Goal: Task Accomplishment & Management: Manage account settings

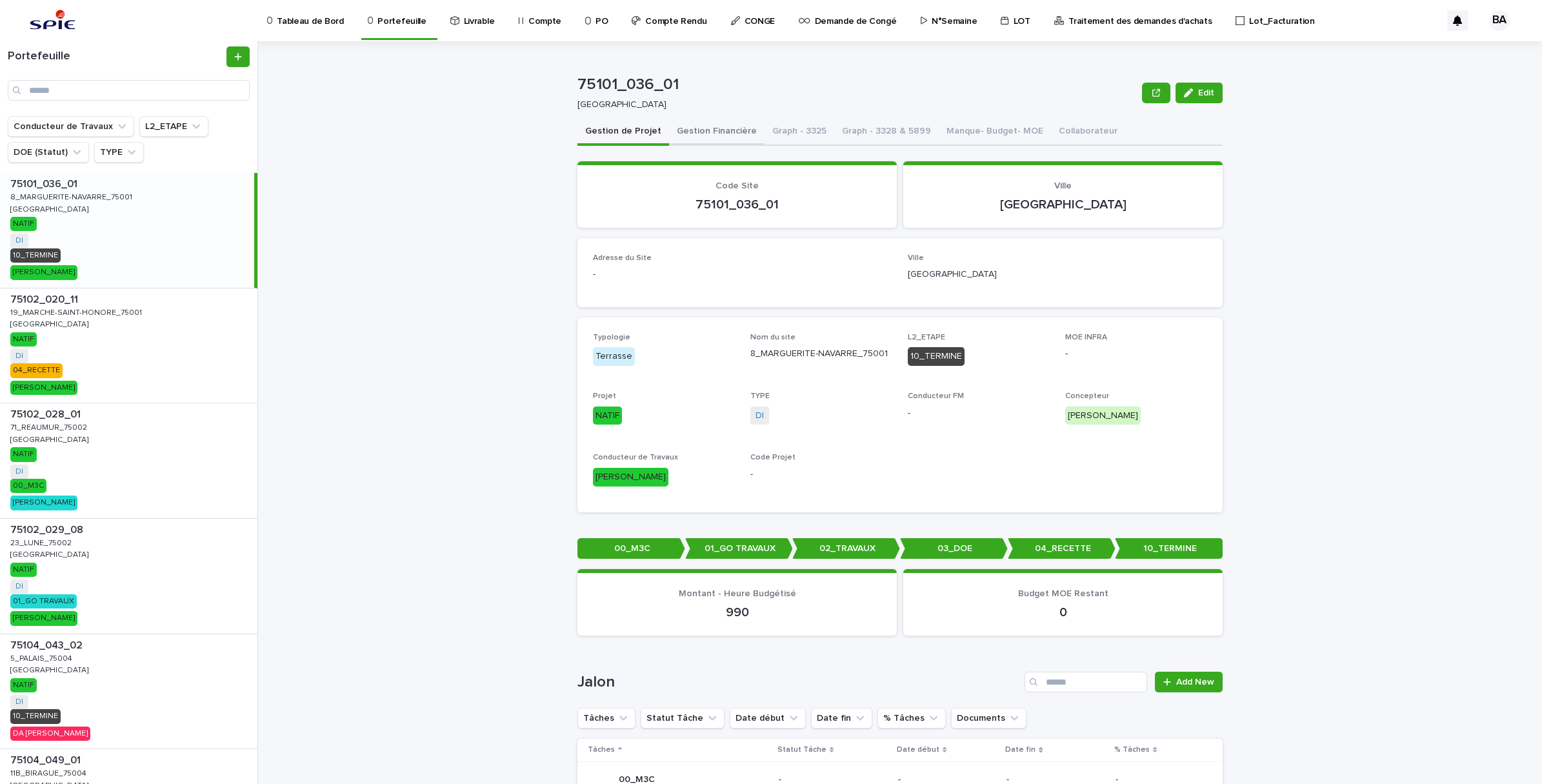
click at [733, 131] on button "Gestion Financière" at bounding box center [716, 132] width 95 height 27
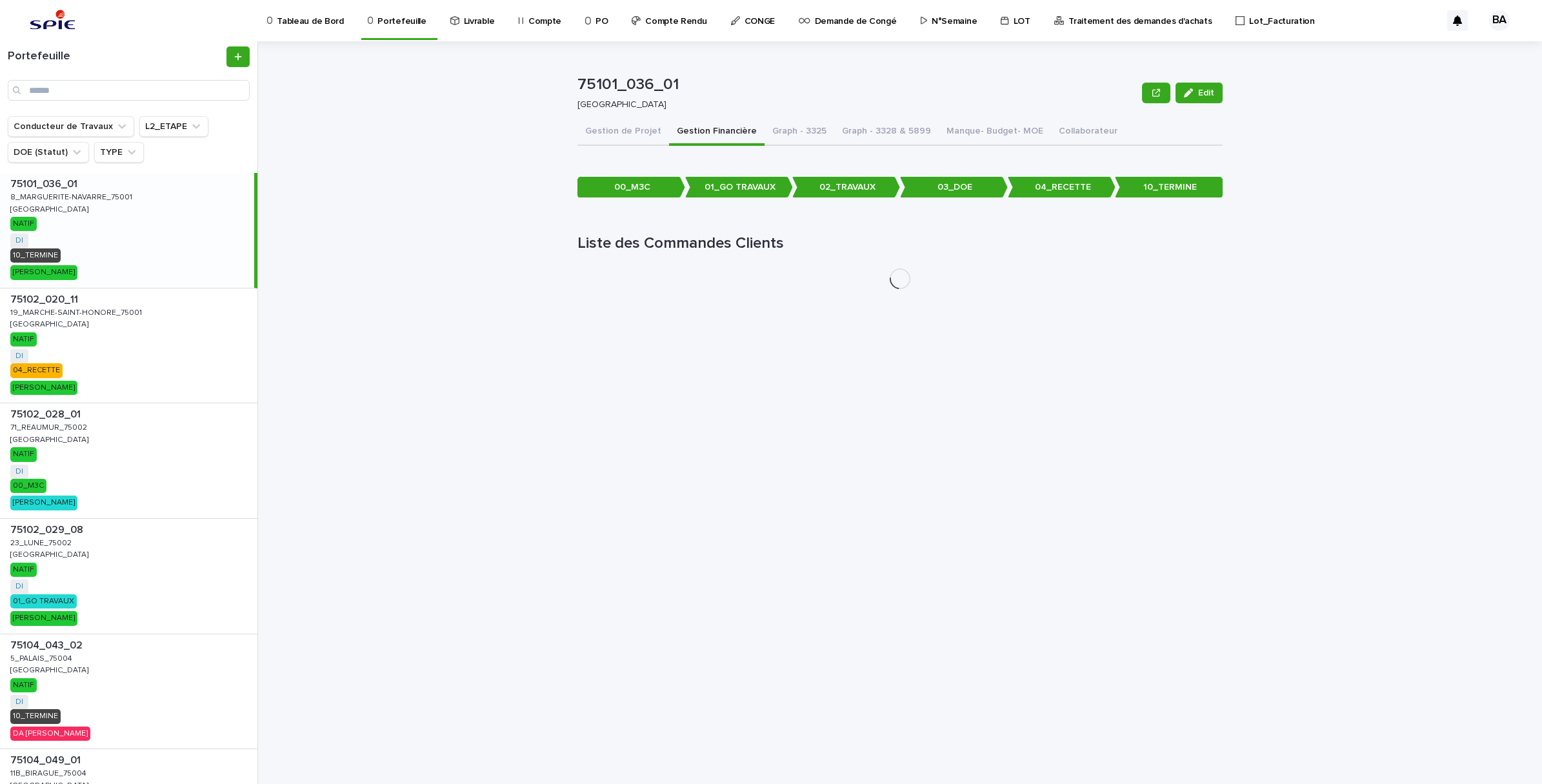
click at [670, 27] on p "Compte Rendu" at bounding box center [676, 13] width 61 height 27
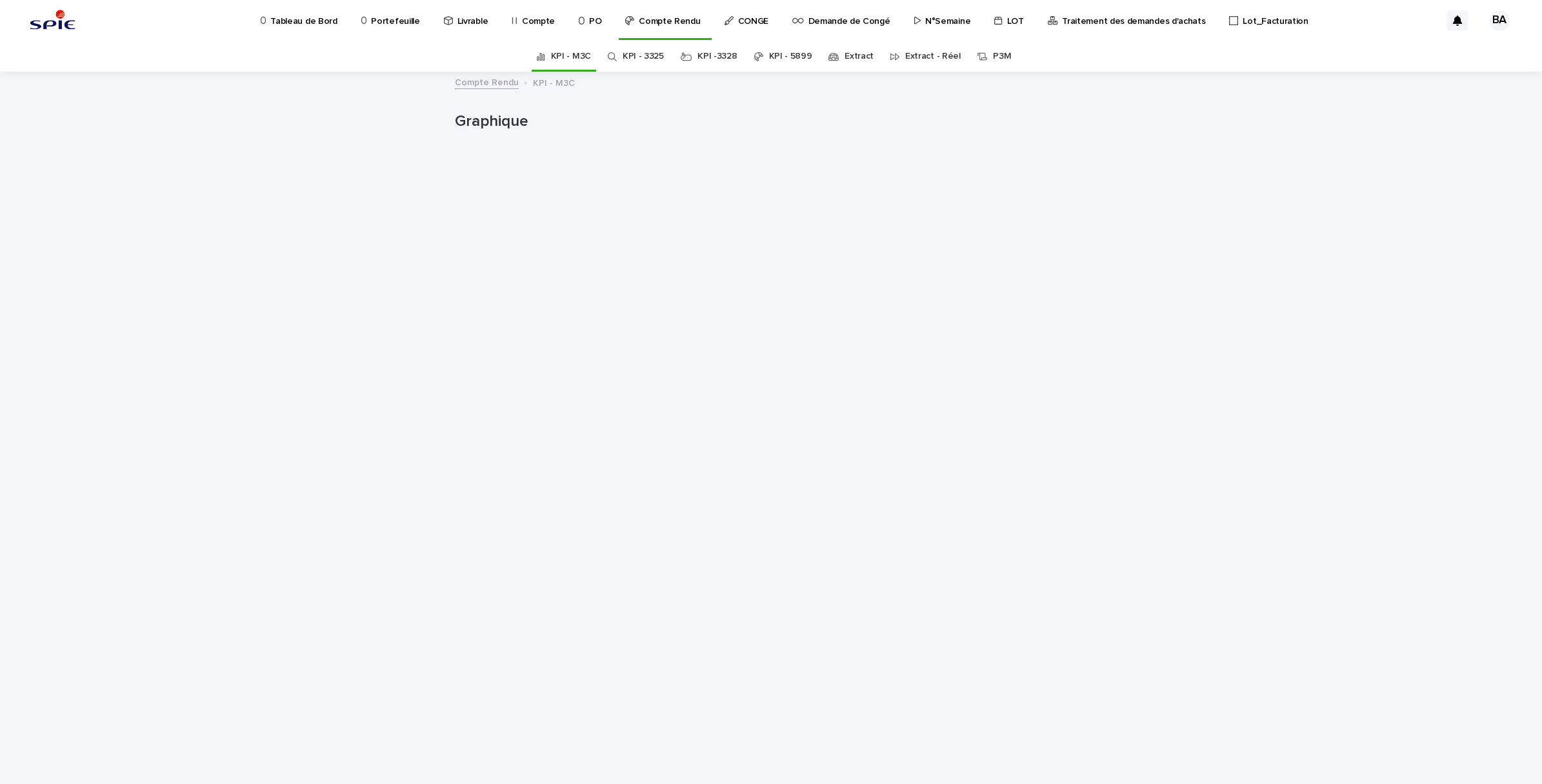
click at [866, 52] on div "Extract" at bounding box center [851, 56] width 55 height 30
click at [855, 59] on link "Extract" at bounding box center [859, 56] width 29 height 30
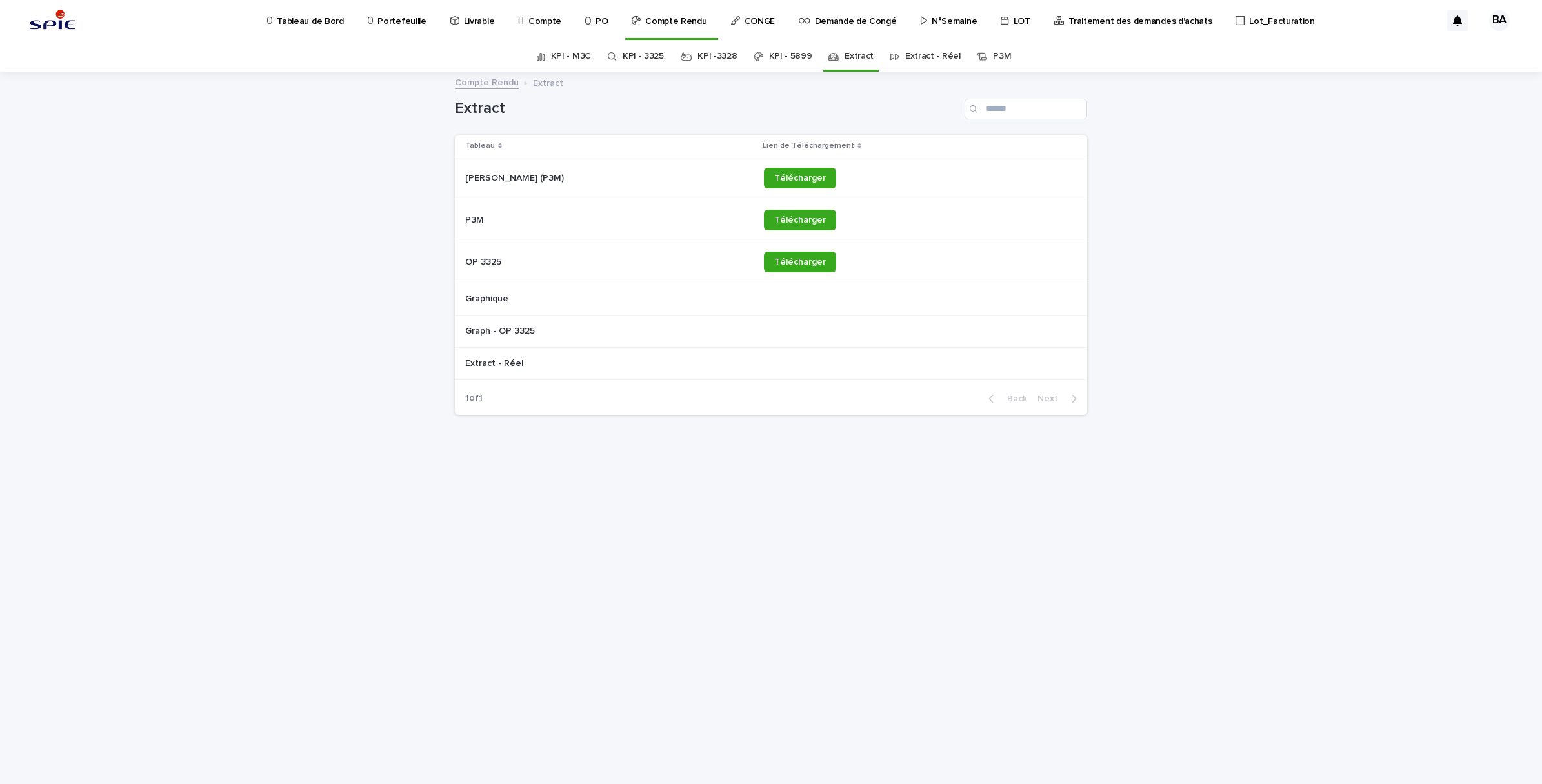
click at [911, 53] on link "Extract - Réel" at bounding box center [933, 56] width 55 height 30
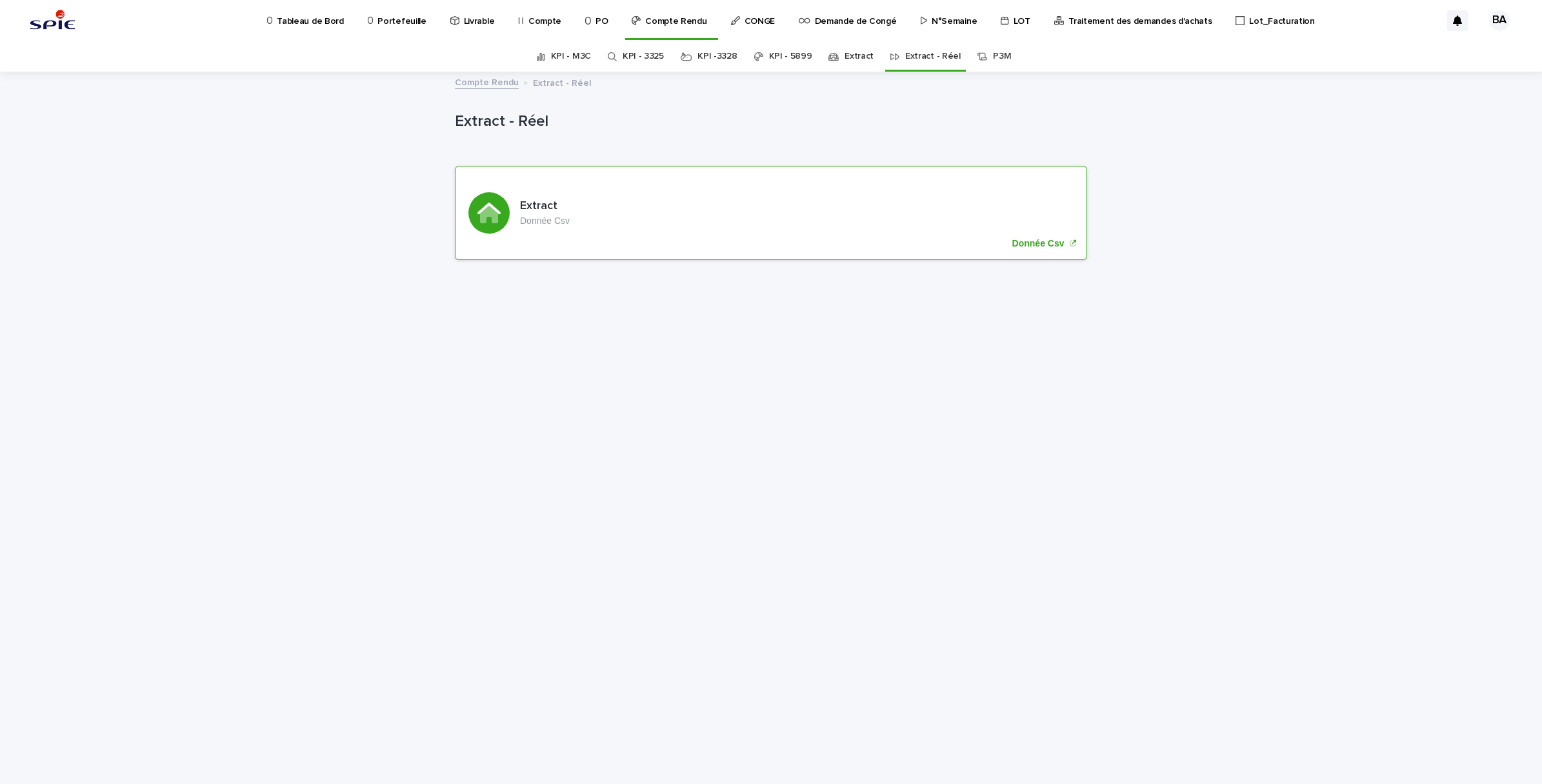
click at [1041, 240] on p "Donnée Csv" at bounding box center [1038, 243] width 52 height 11
click at [391, 23] on p "Portefeuille" at bounding box center [402, 13] width 49 height 27
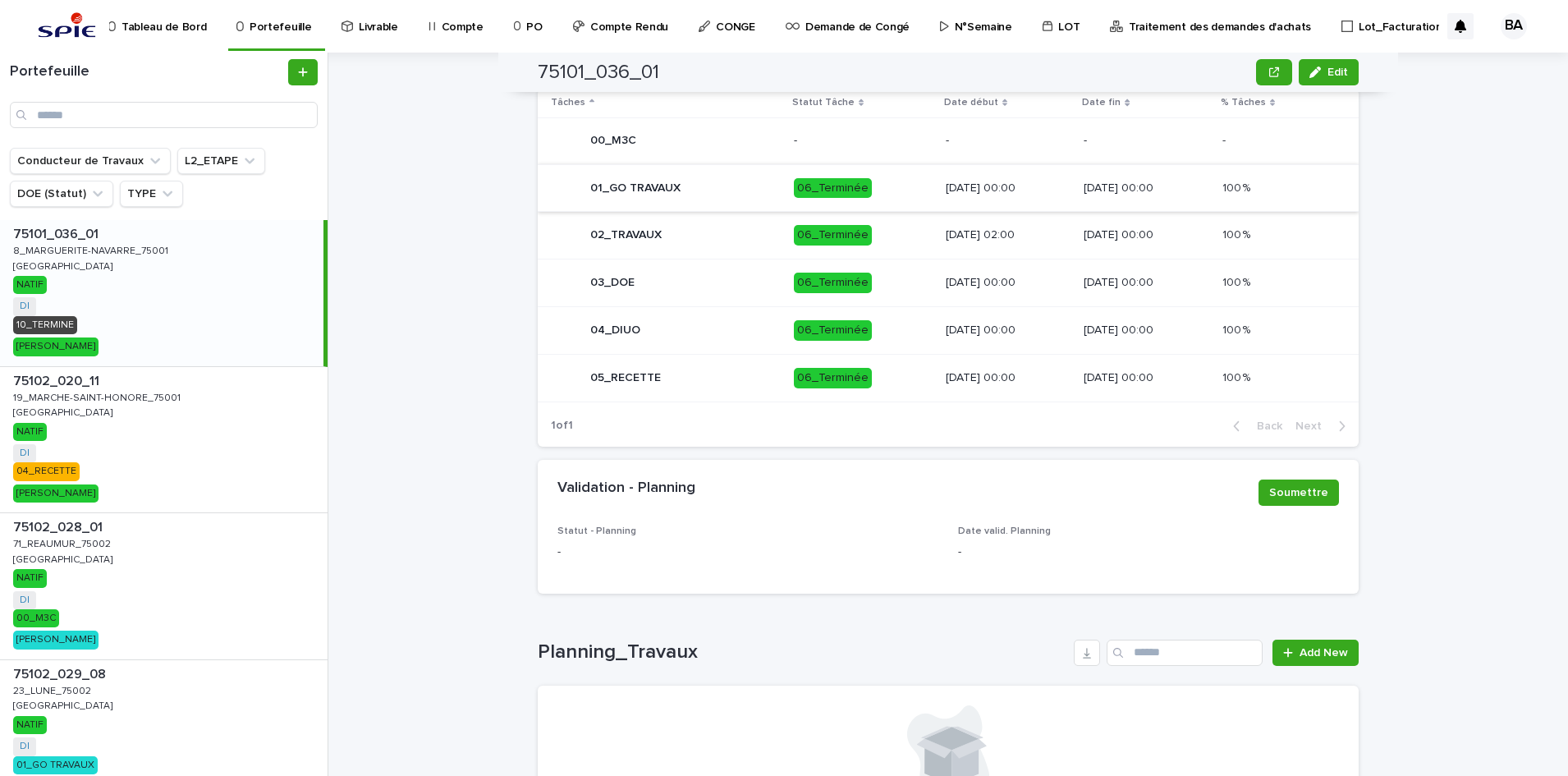
scroll to position [821, 0]
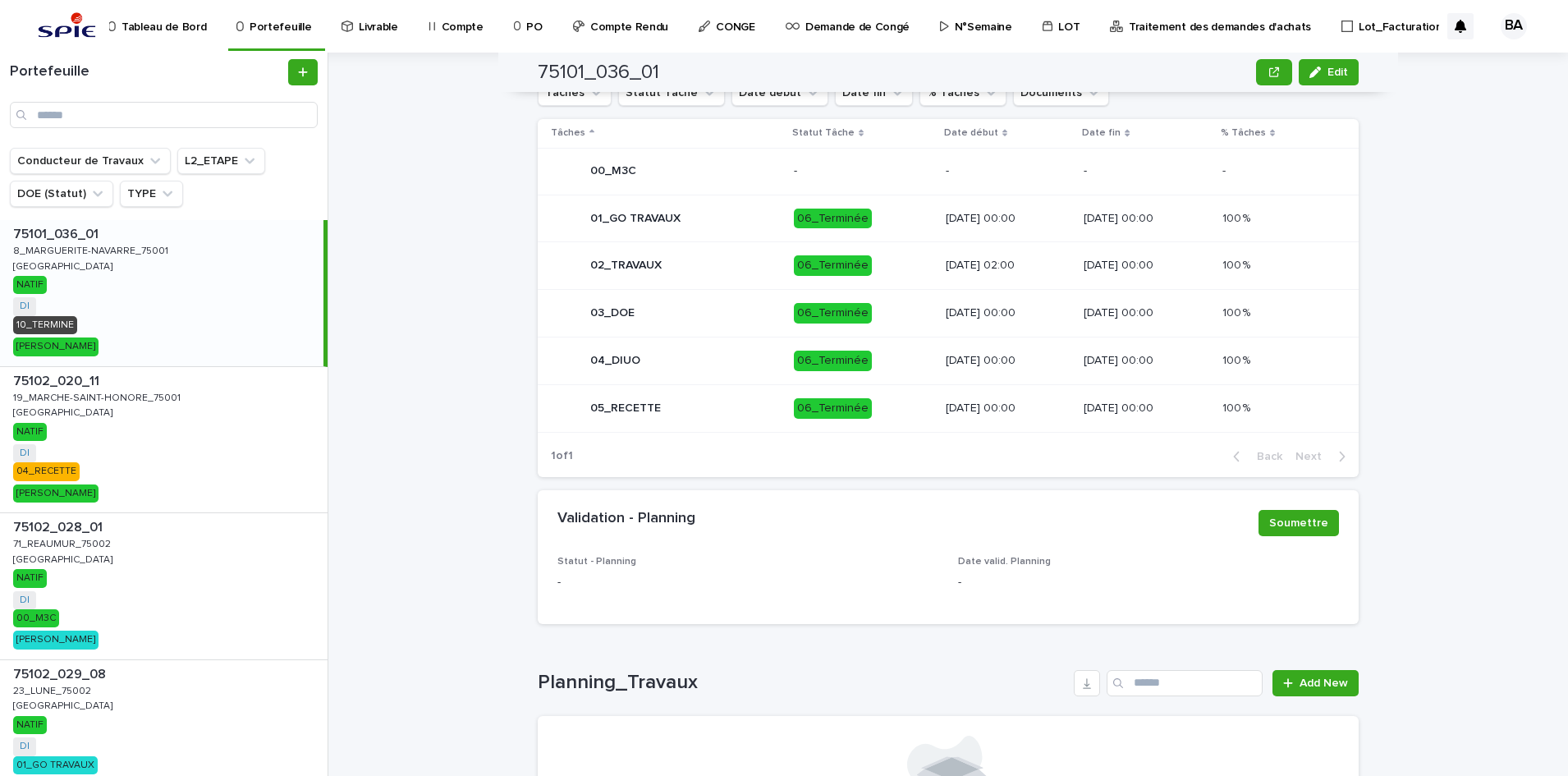
click at [861, 213] on p "06_Terminée" at bounding box center [863, 219] width 139 height 21
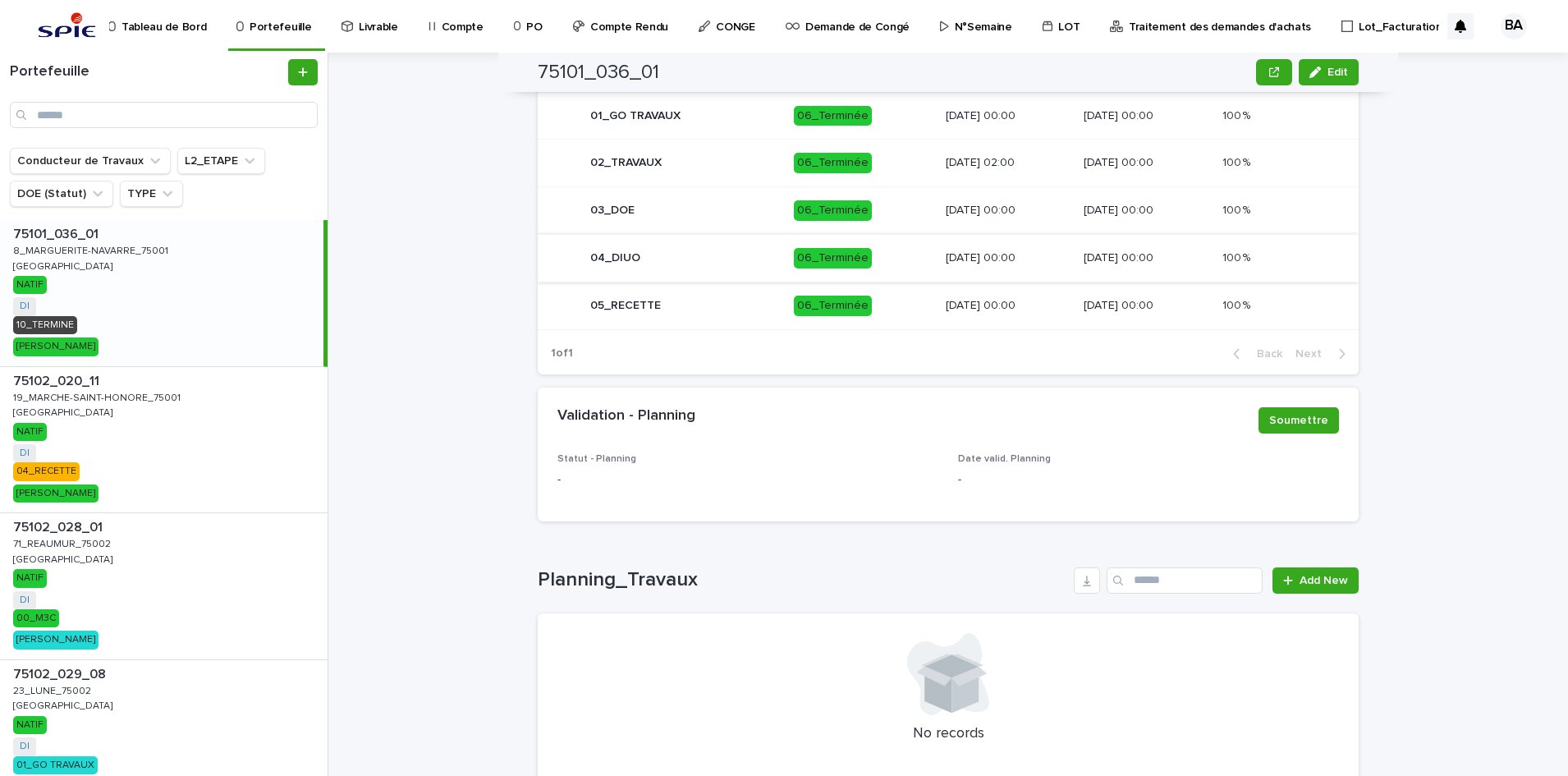
scroll to position [821, 0]
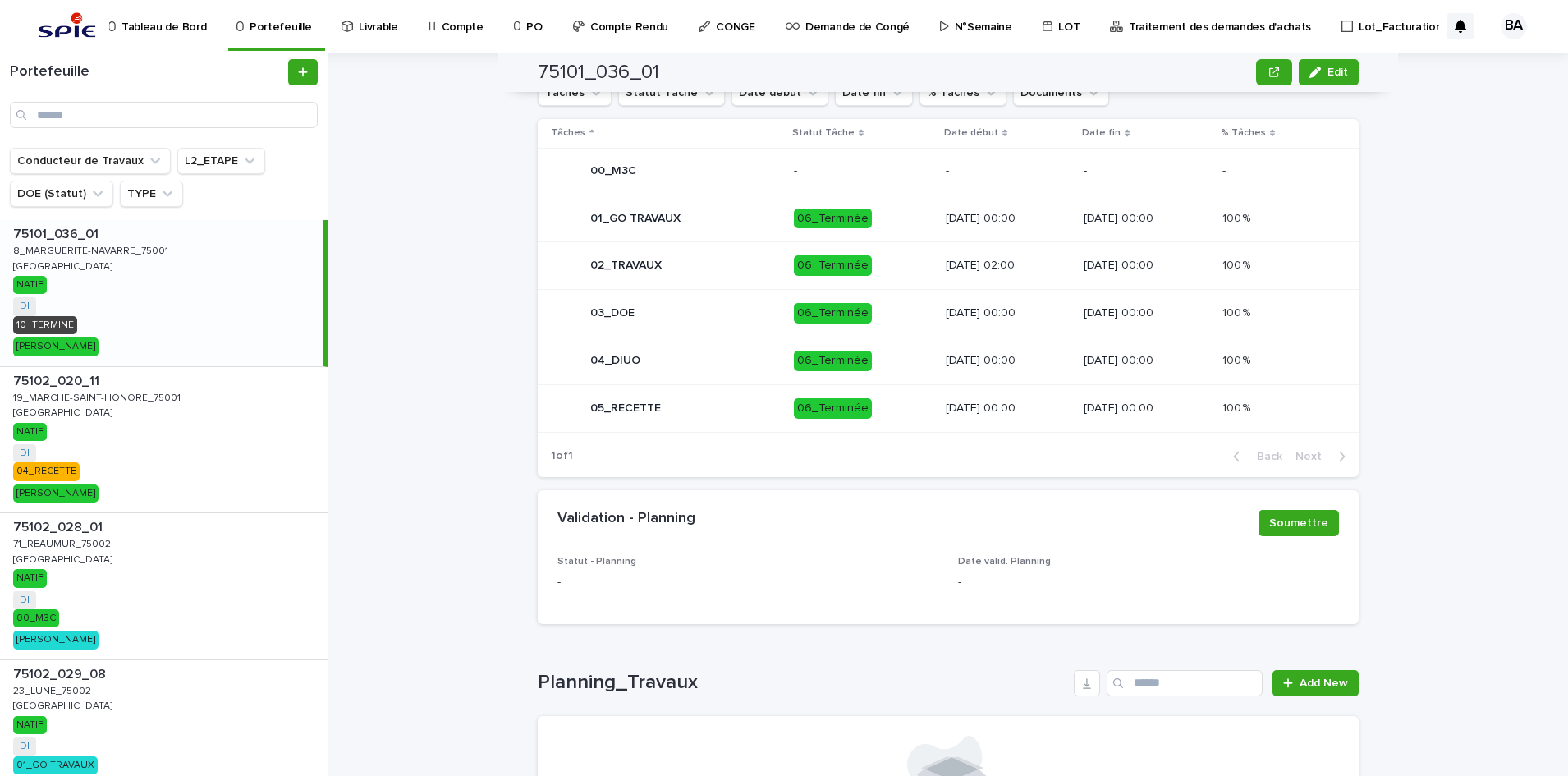
click at [884, 175] on p "-" at bounding box center [863, 171] width 139 height 14
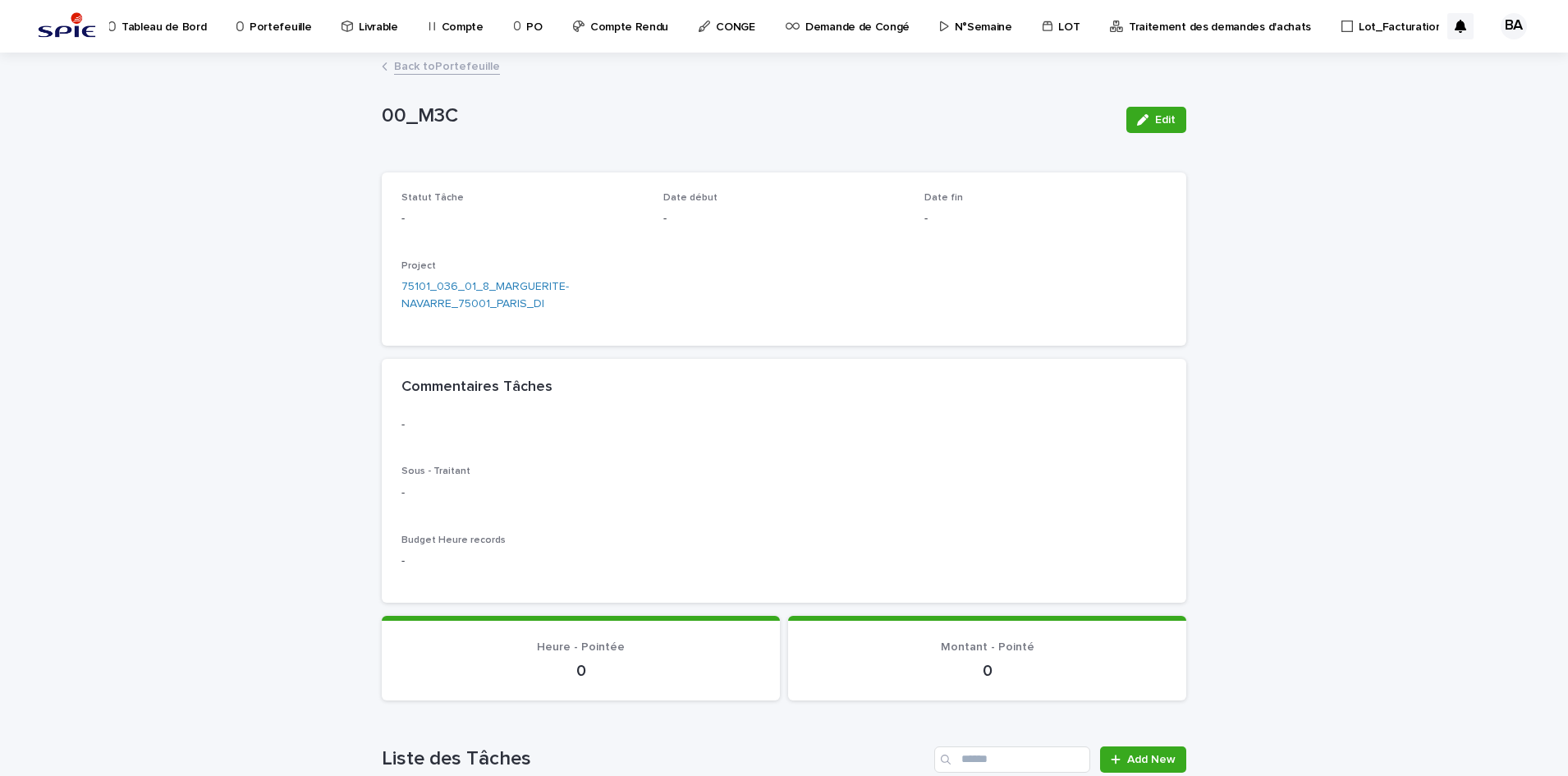
click at [280, 25] on p "Portefeuille" at bounding box center [281, 17] width 62 height 35
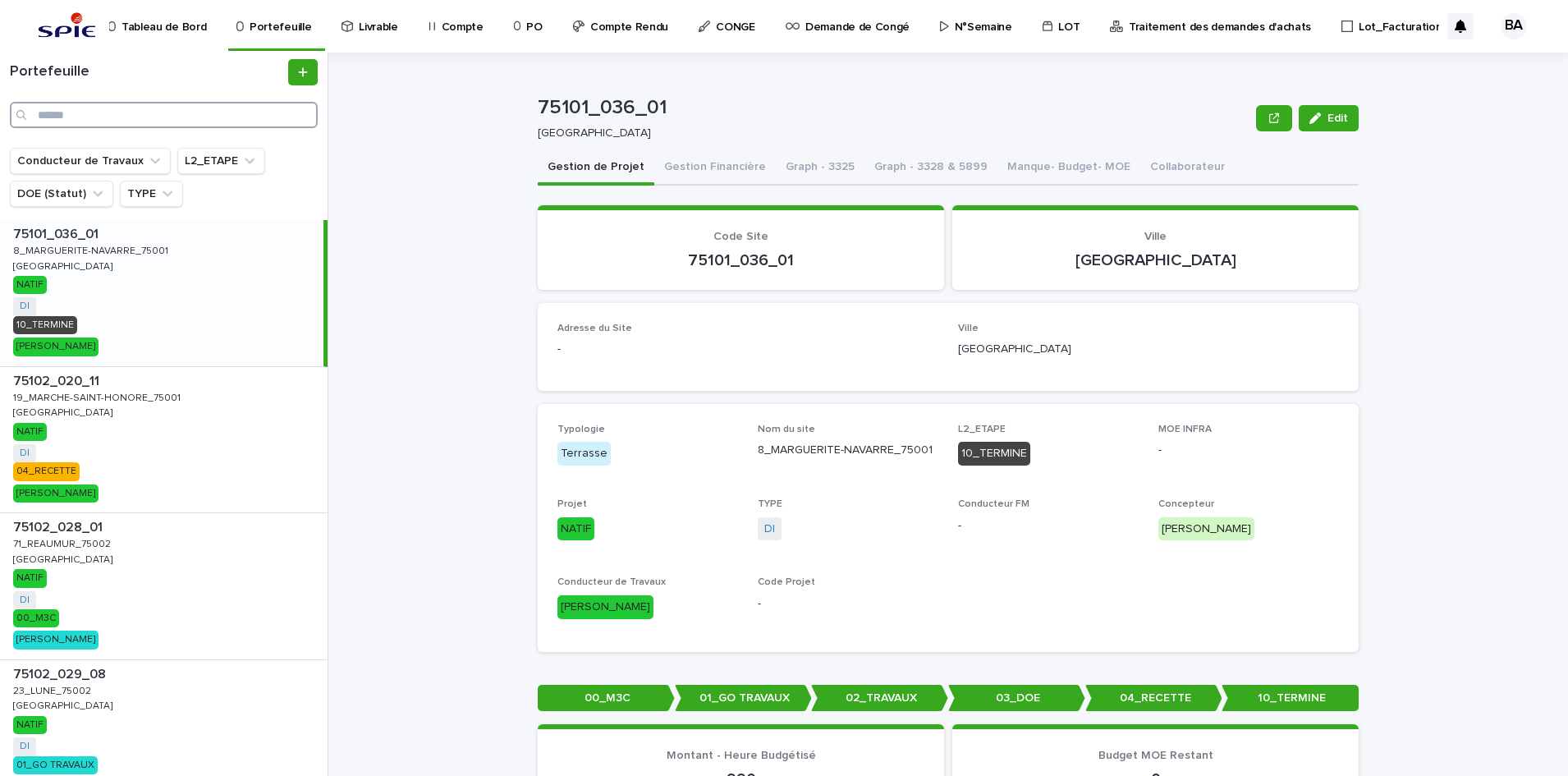
click at [126, 112] on input "Search" at bounding box center [163, 115] width 308 height 26
type input "******"
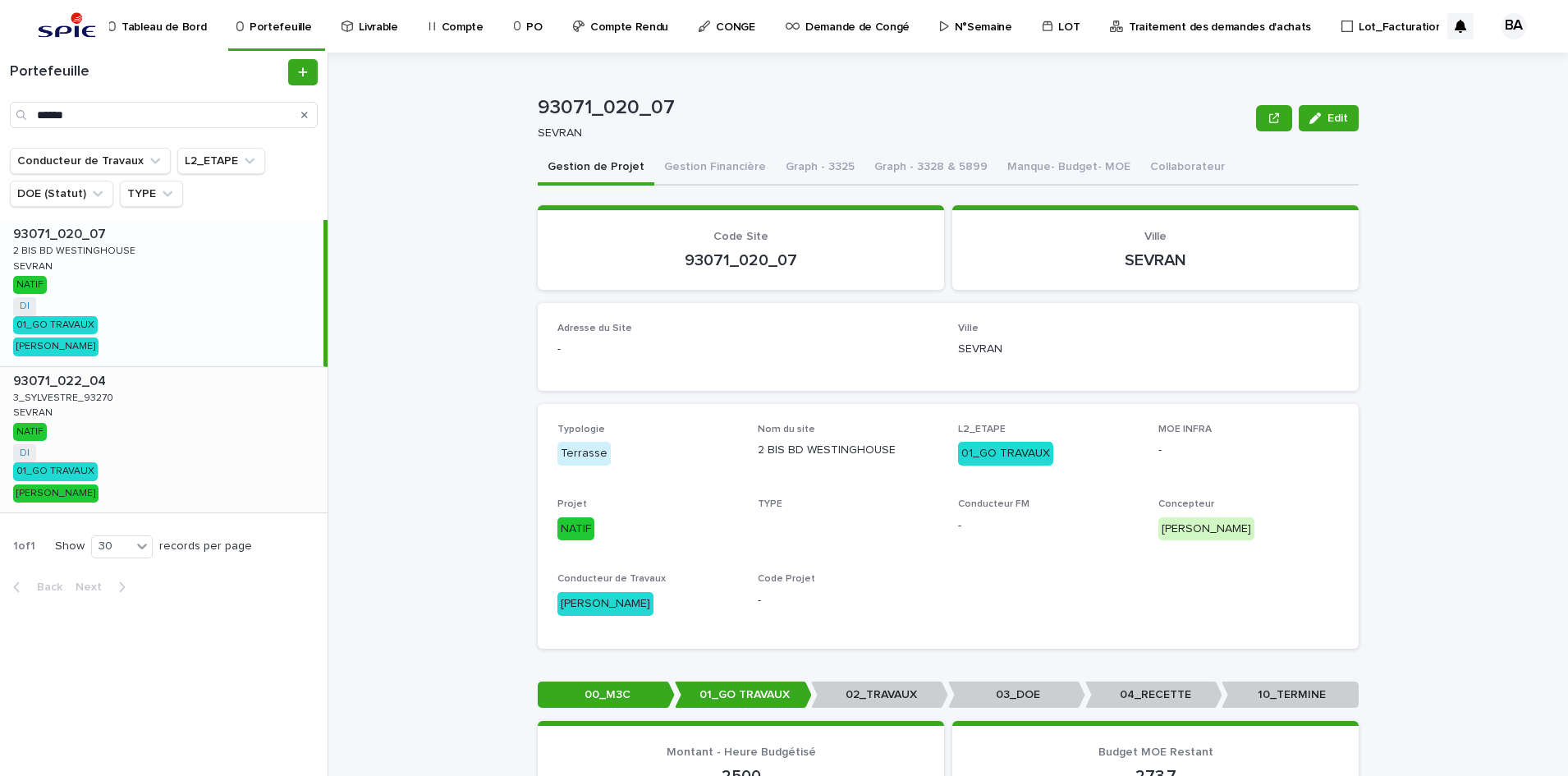
click at [103, 424] on div "93071_022_04 93071_022_04 3_SYLVESTRE_93270 3_SYLVESTRE_93270 SEVRAN SEVRAN NAT…" at bounding box center [163, 441] width 328 height 147
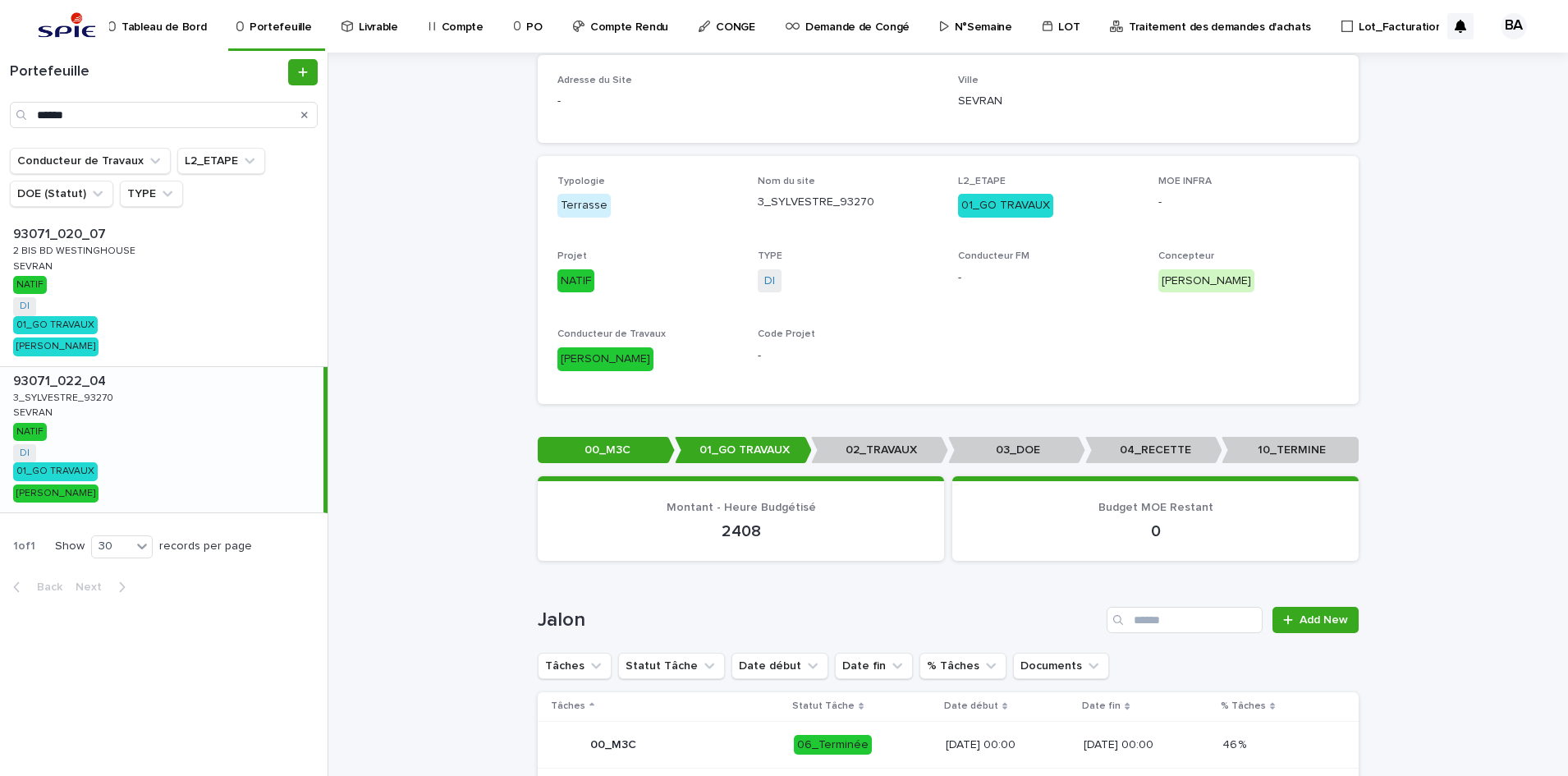
scroll to position [365, 0]
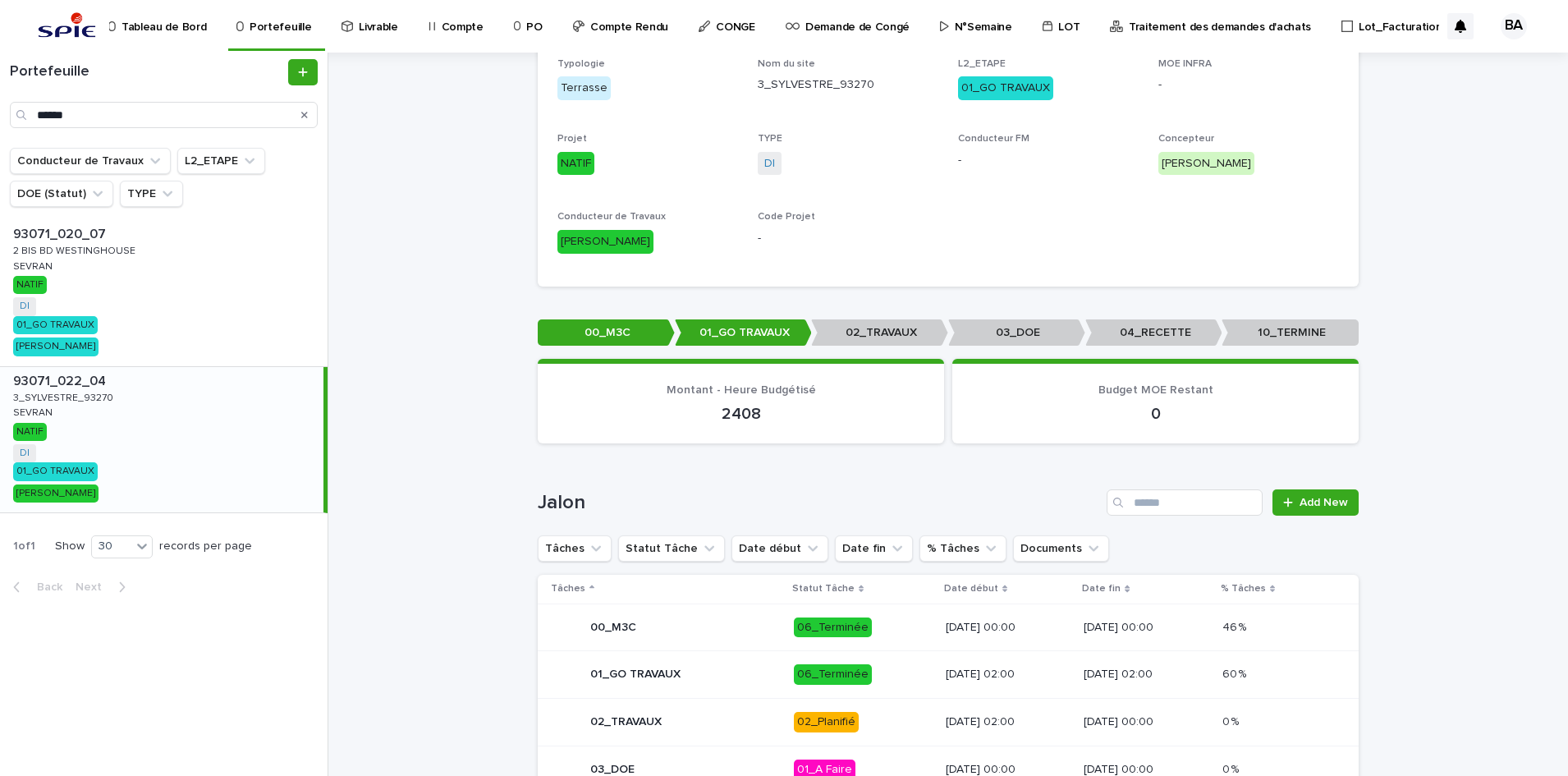
click at [877, 626] on p "06_Terminée" at bounding box center [863, 628] width 139 height 21
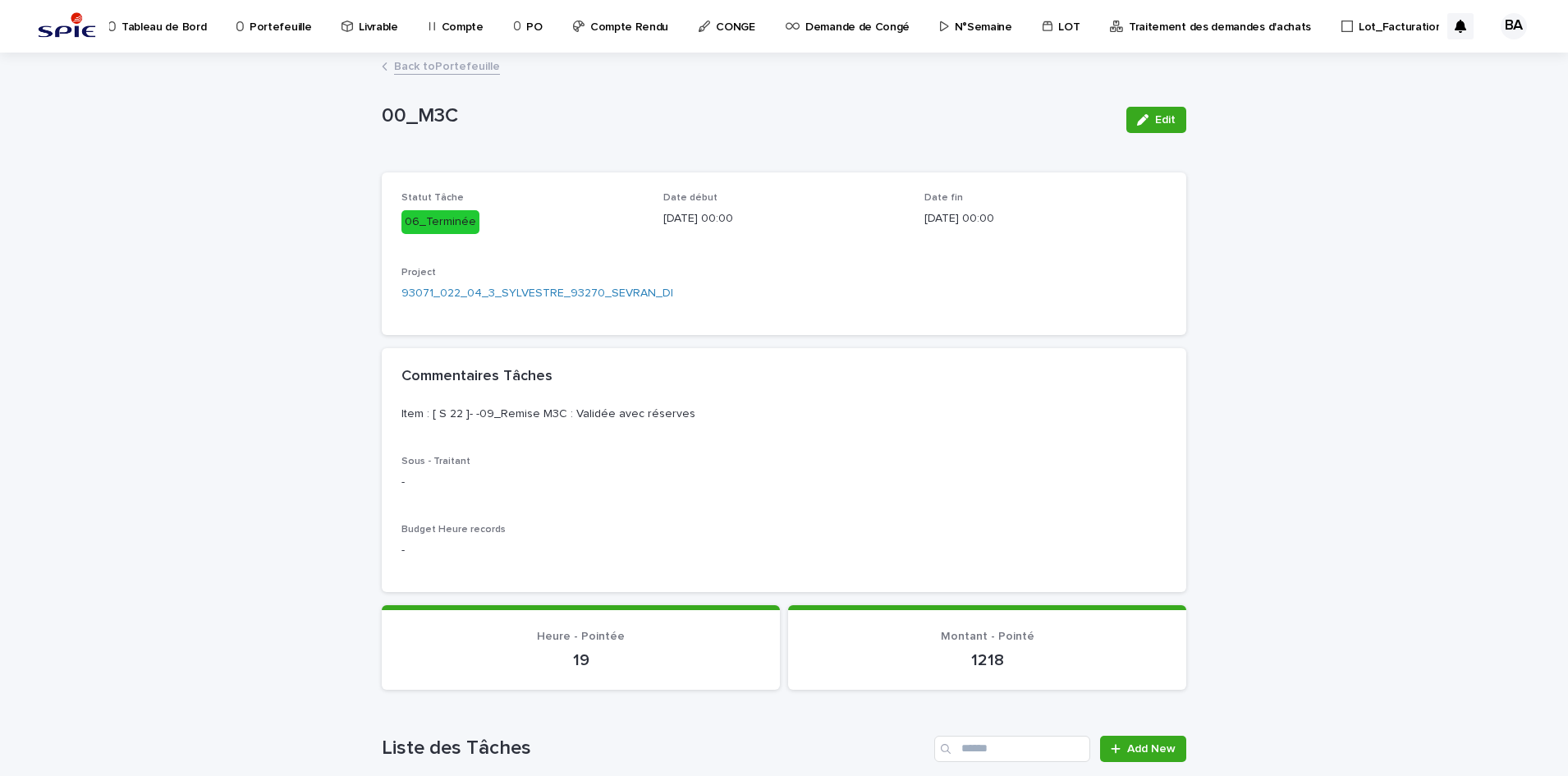
click at [418, 77] on div "Back to Portefeuille" at bounding box center [784, 67] width 821 height 23
click at [419, 70] on link "Back to Portefeuille" at bounding box center [446, 65] width 106 height 19
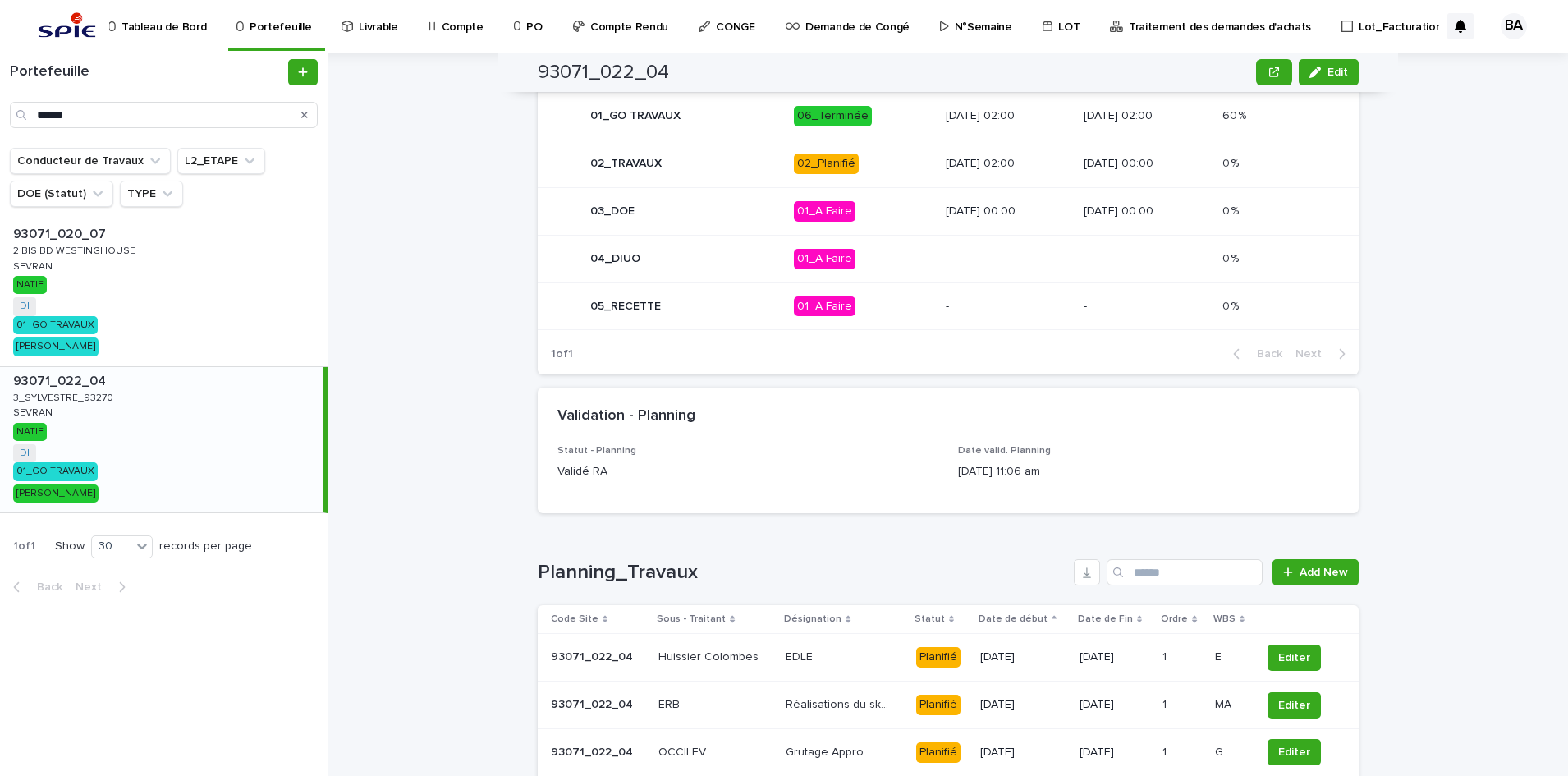
scroll to position [719, 0]
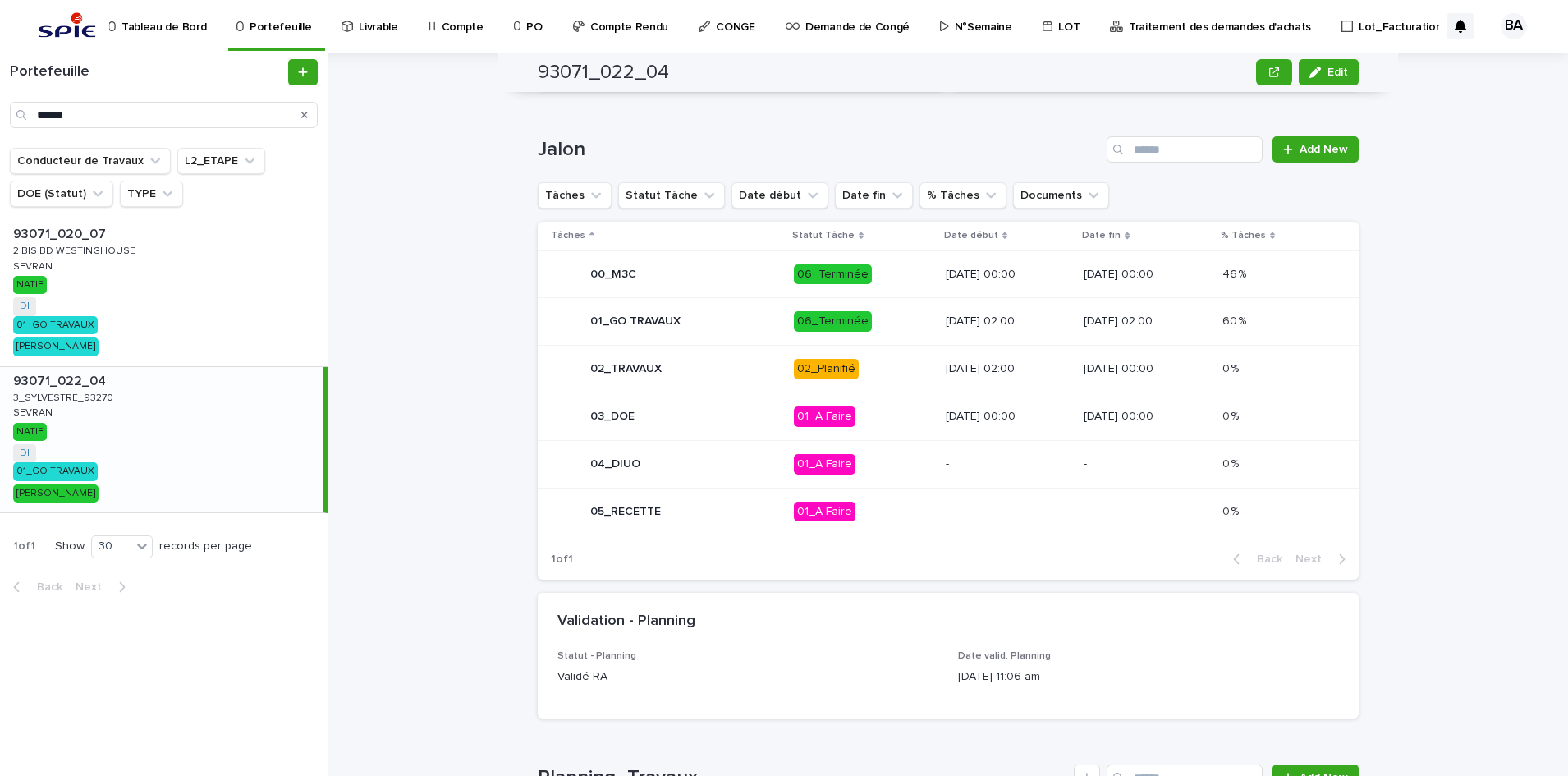
click at [879, 317] on p "06_Terminée" at bounding box center [863, 321] width 139 height 21
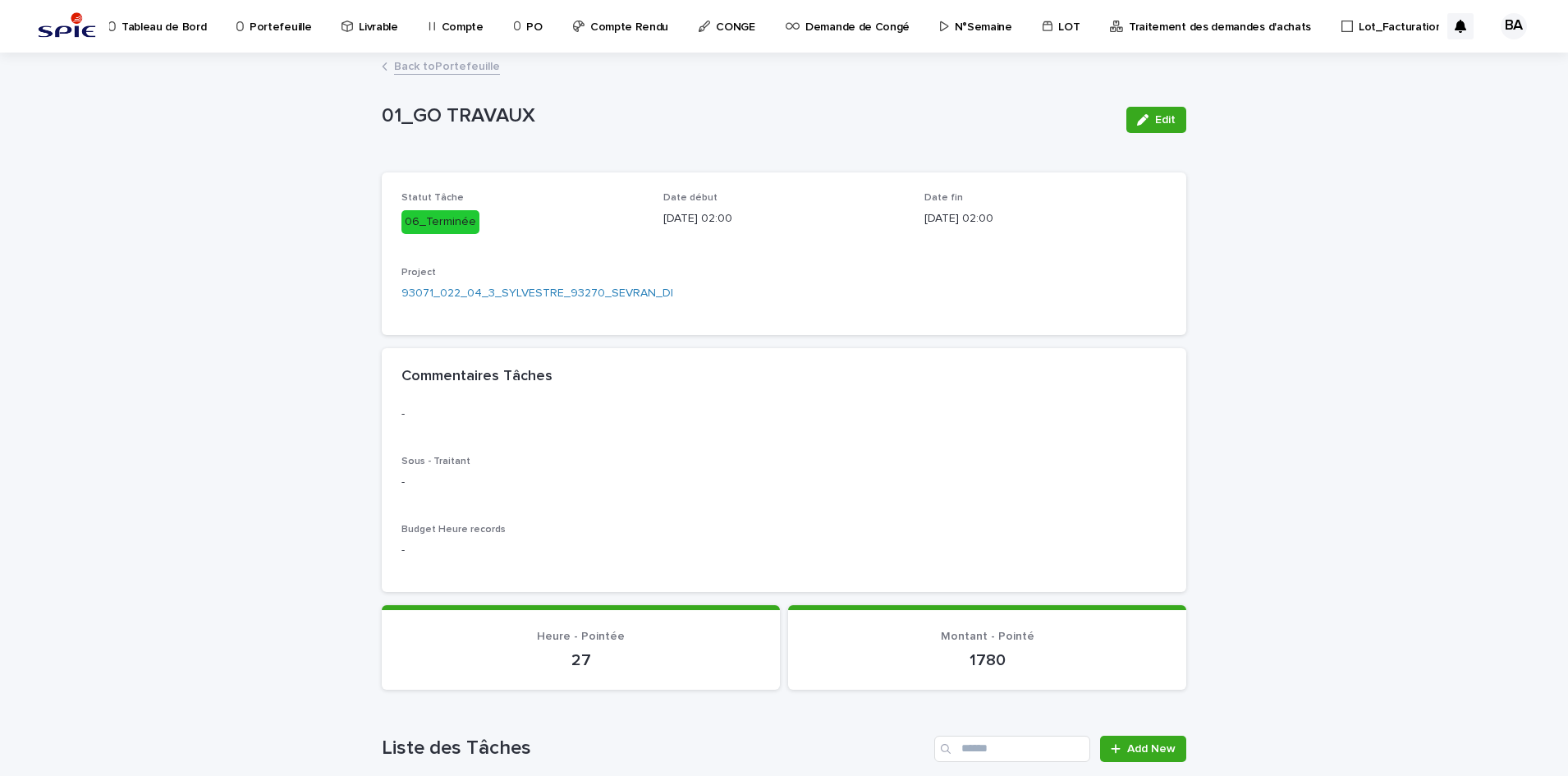
click at [430, 65] on link "Back to Portefeuille" at bounding box center [446, 65] width 106 height 19
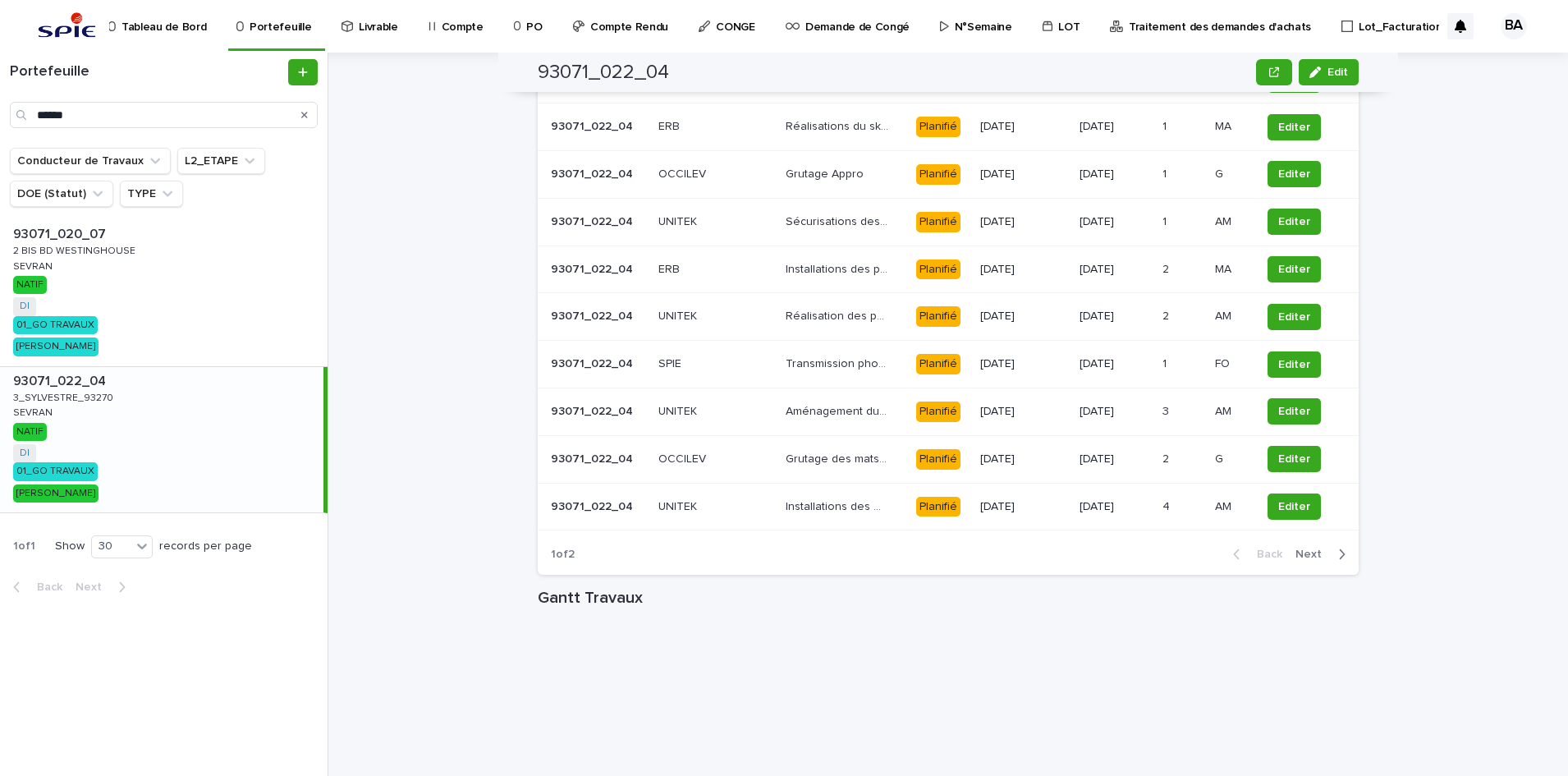
scroll to position [1405, 0]
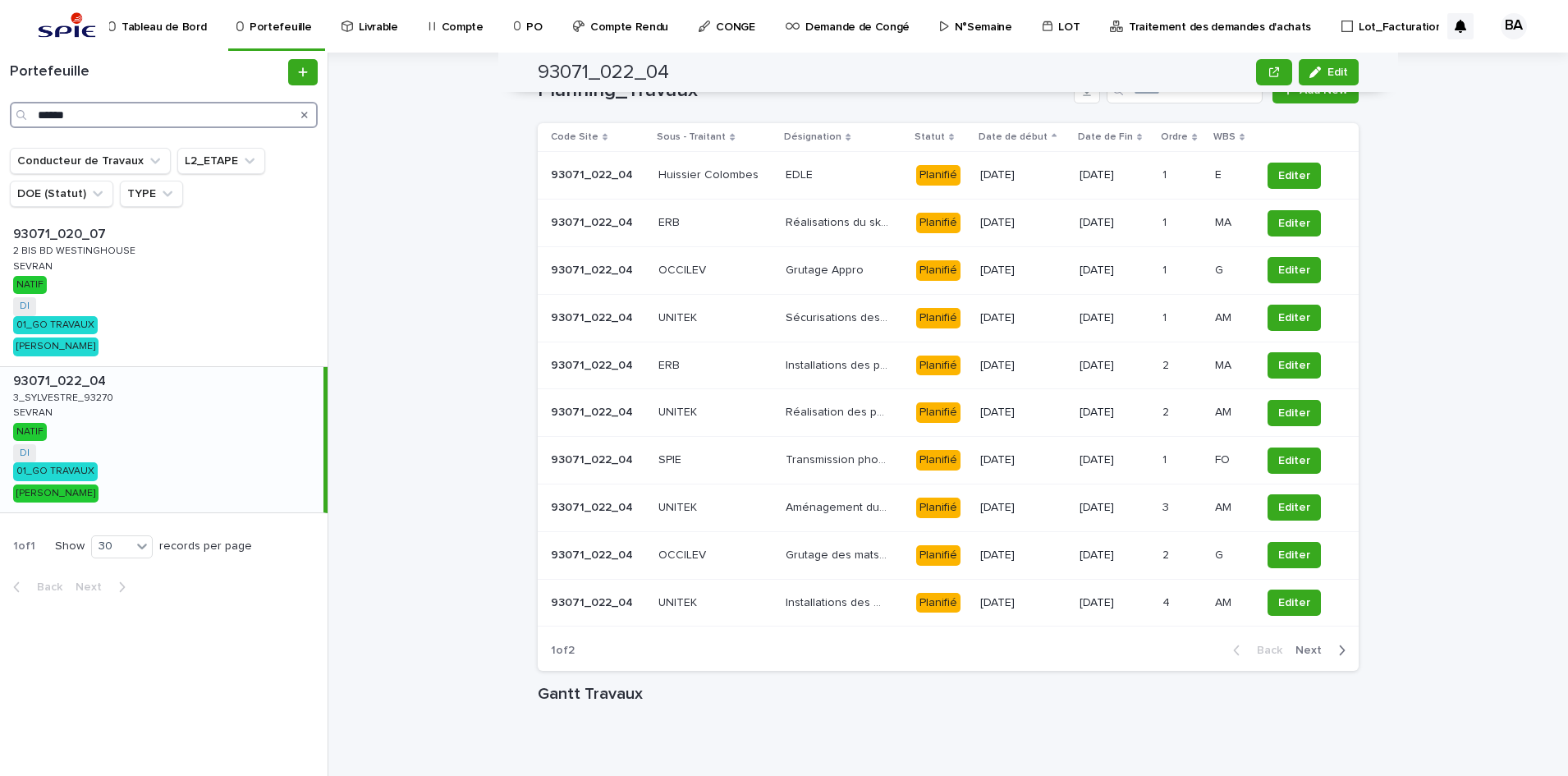
drag, startPoint x: 100, startPoint y: 114, endPoint x: 3, endPoint y: 114, distance: 97.0
click at [3, 114] on div "Portefeuille ******" at bounding box center [163, 93] width 328 height 69
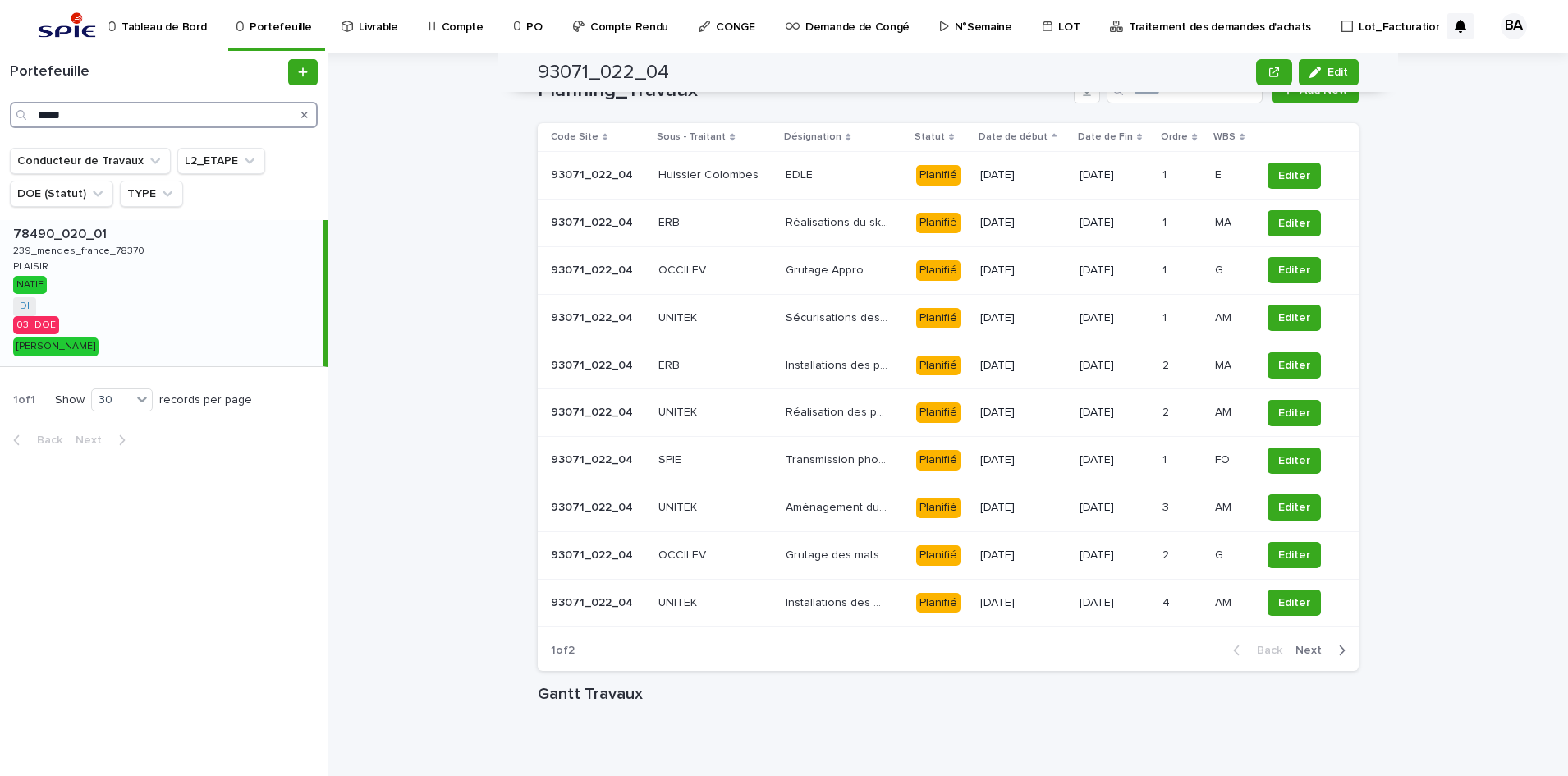
type input "*****"
click at [121, 305] on div "78490_020_01 78490_020_01 239_mendes_france_78370 239_mendes_france_78370 PLAIS…" at bounding box center [162, 293] width 323 height 147
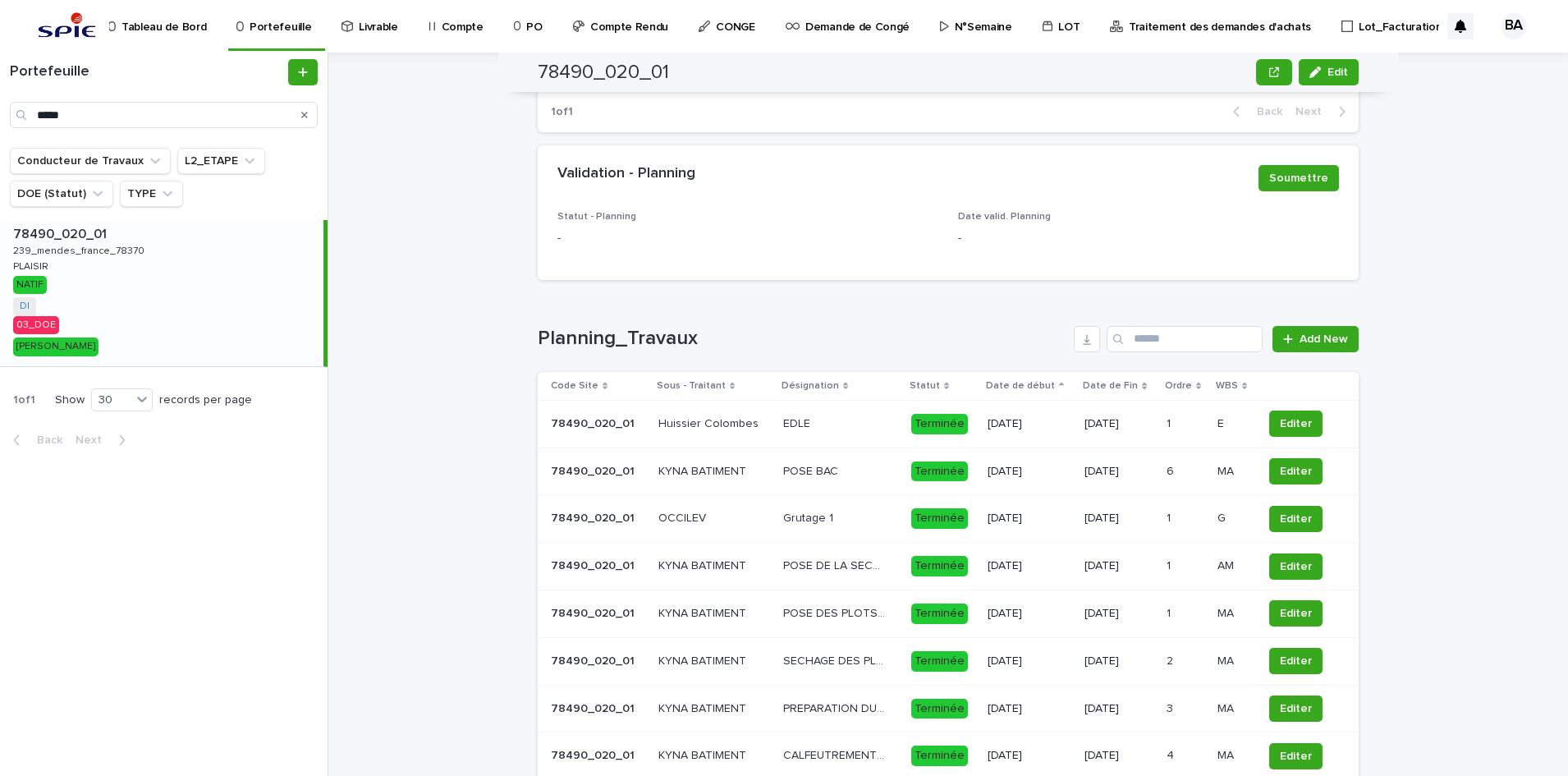
scroll to position [1311, 0]
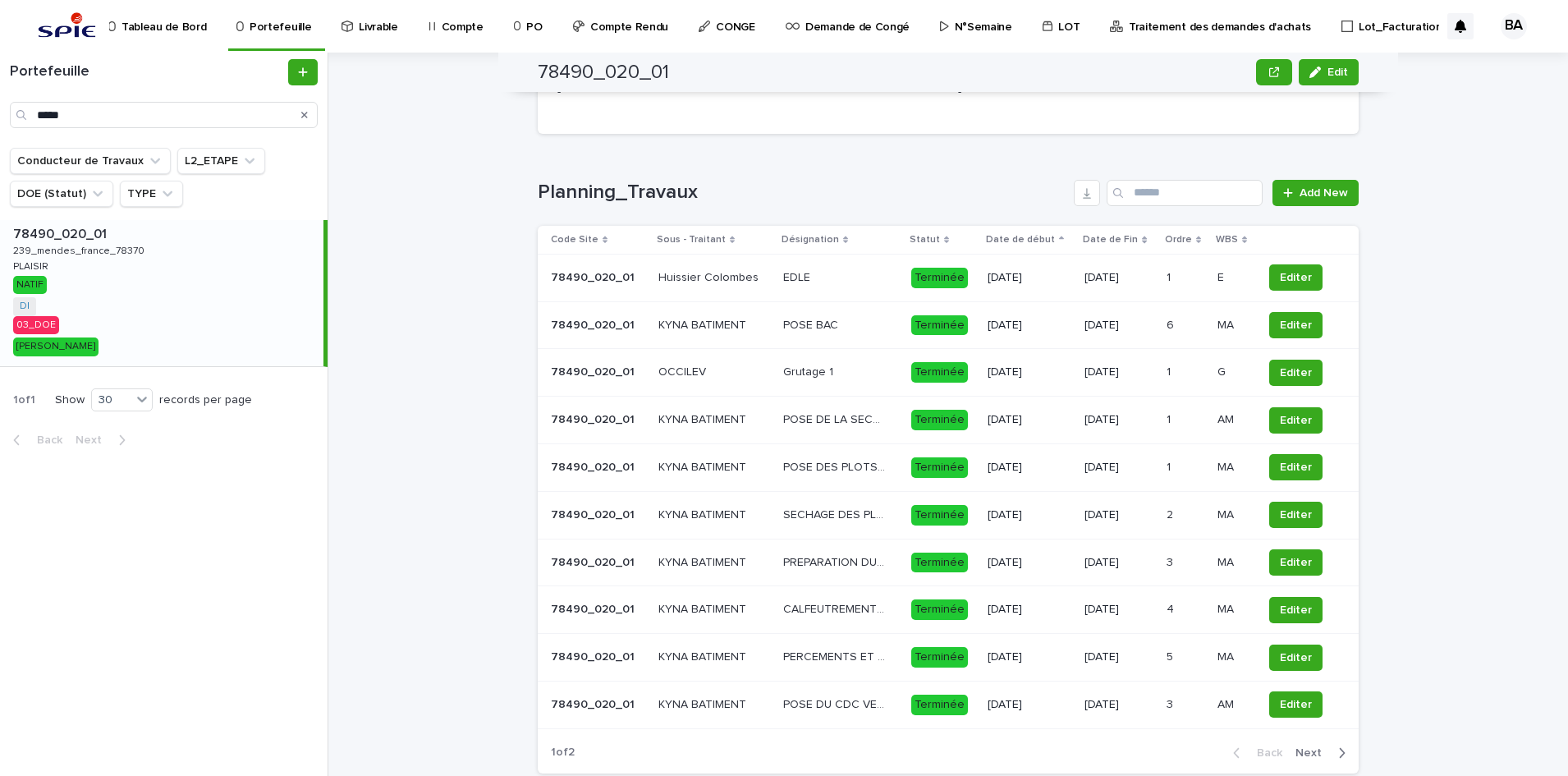
click at [1301, 745] on button "Next" at bounding box center [1324, 753] width 70 height 15
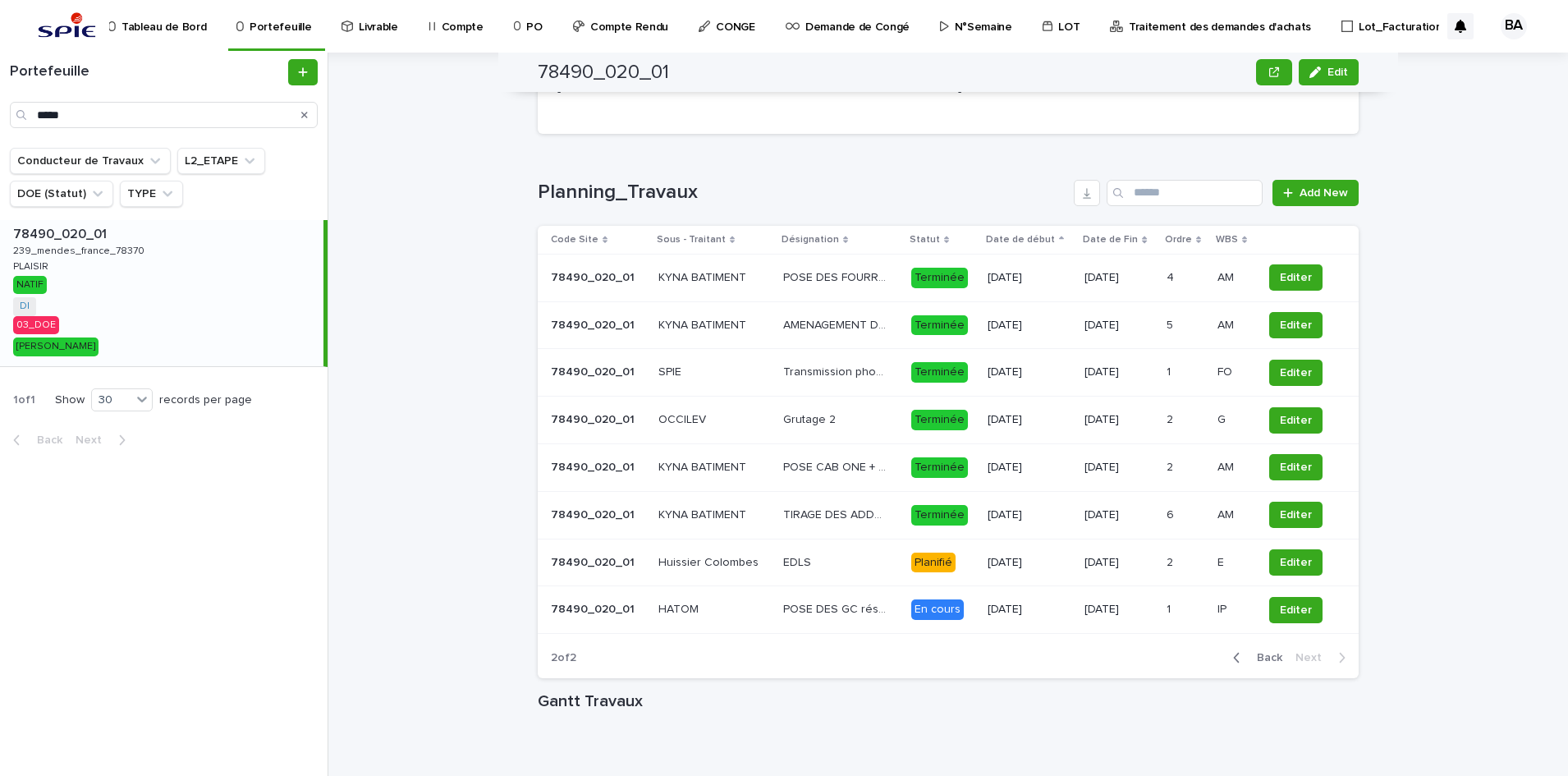
click at [987, 572] on div "[DATE]" at bounding box center [1029, 563] width 84 height 27
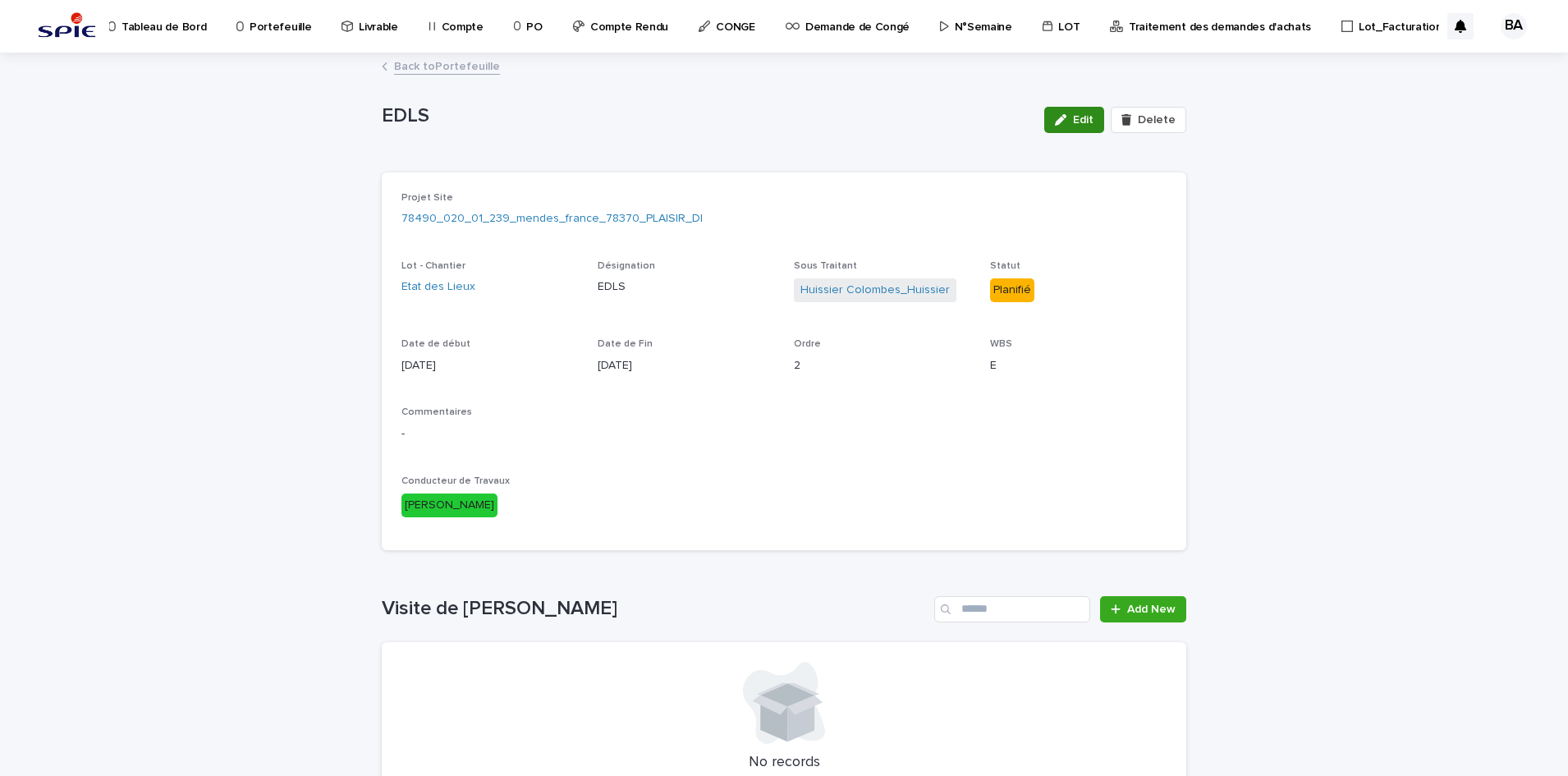
click at [1086, 123] on span "Edit" at bounding box center [1083, 119] width 21 height 11
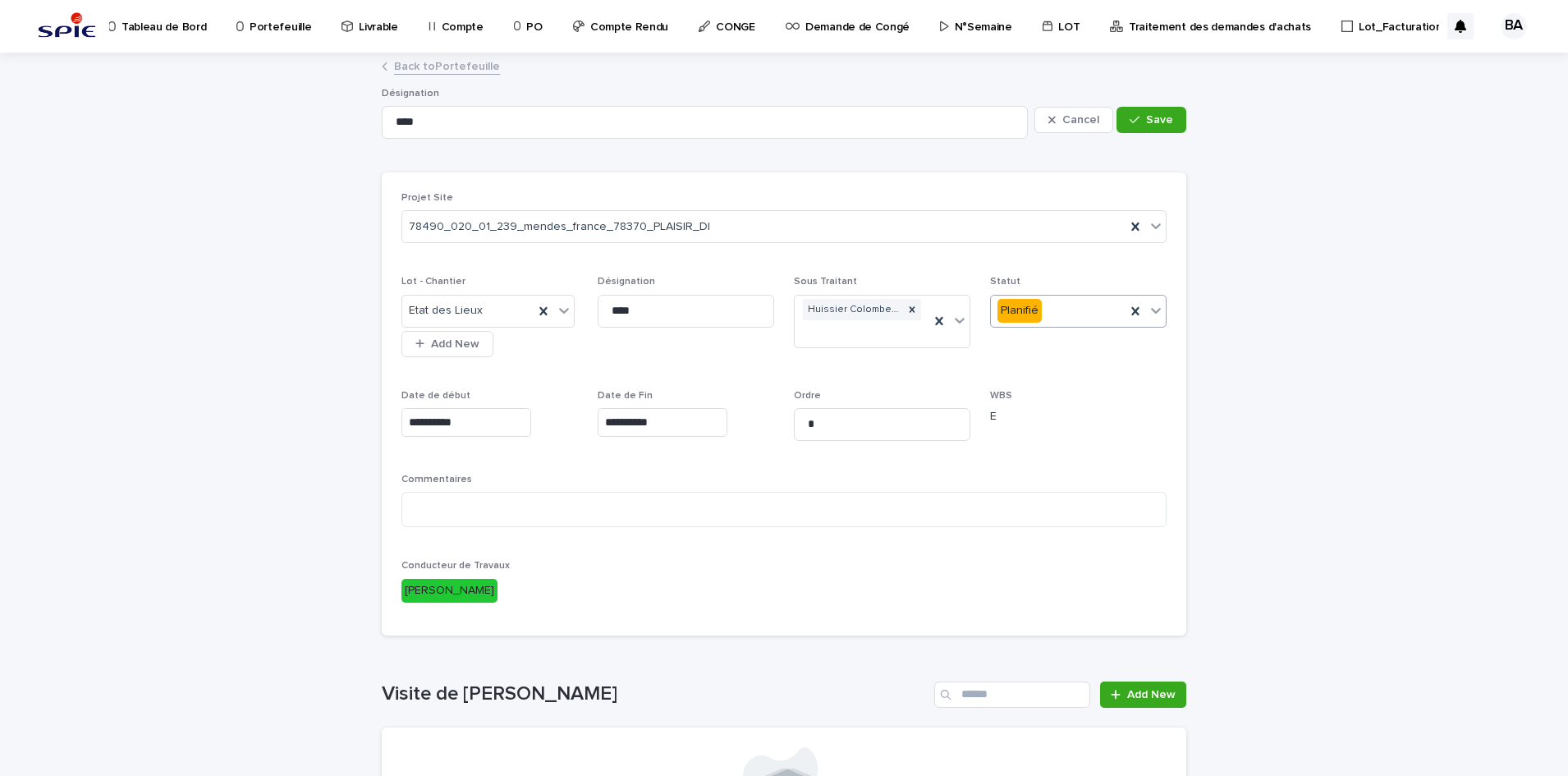
click at [1153, 316] on icon at bounding box center [1156, 310] width 16 height 16
click at [1053, 427] on div "Terminée" at bounding box center [1071, 428] width 175 height 29
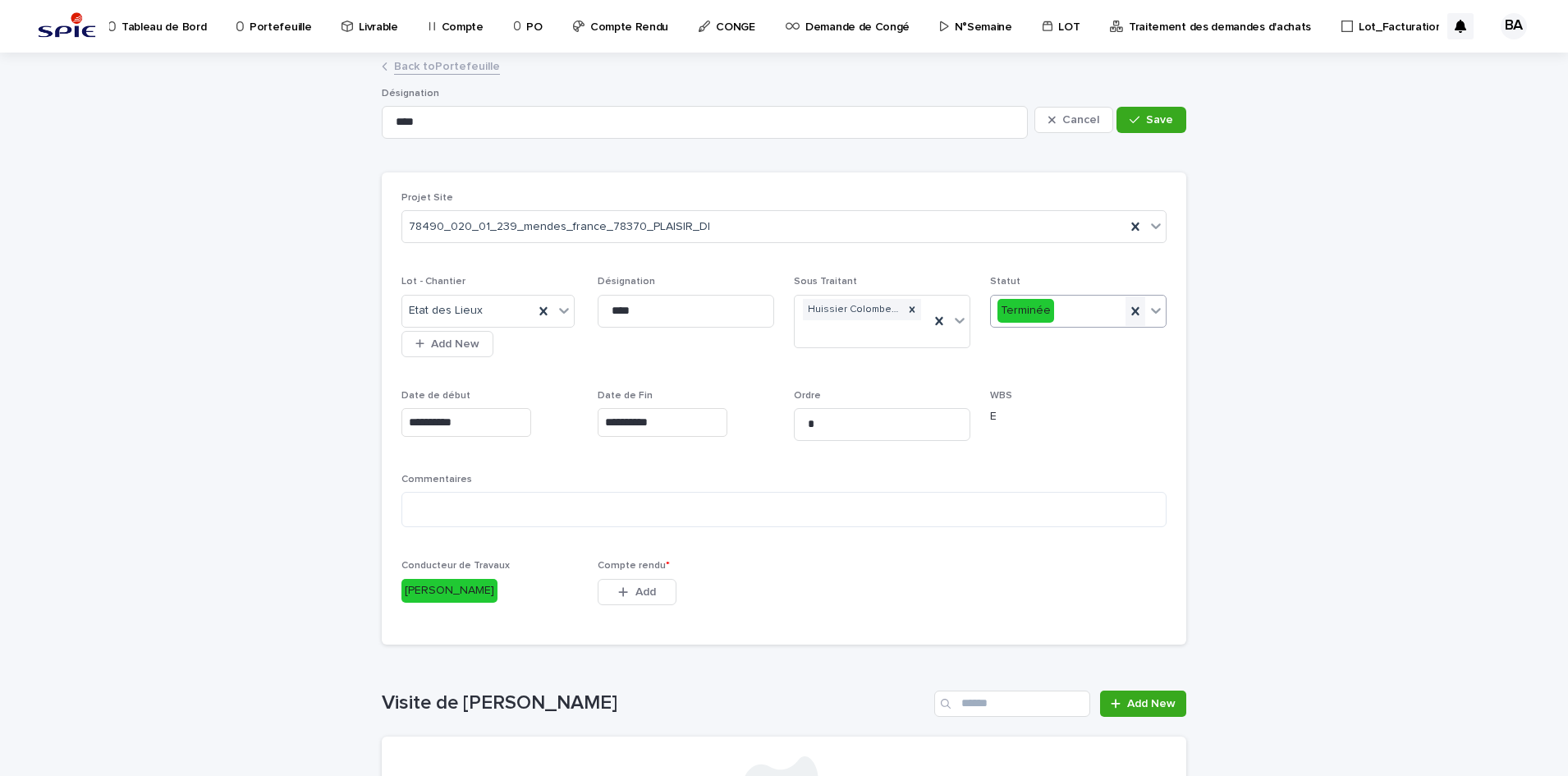
click at [1131, 309] on icon at bounding box center [1135, 310] width 8 height 8
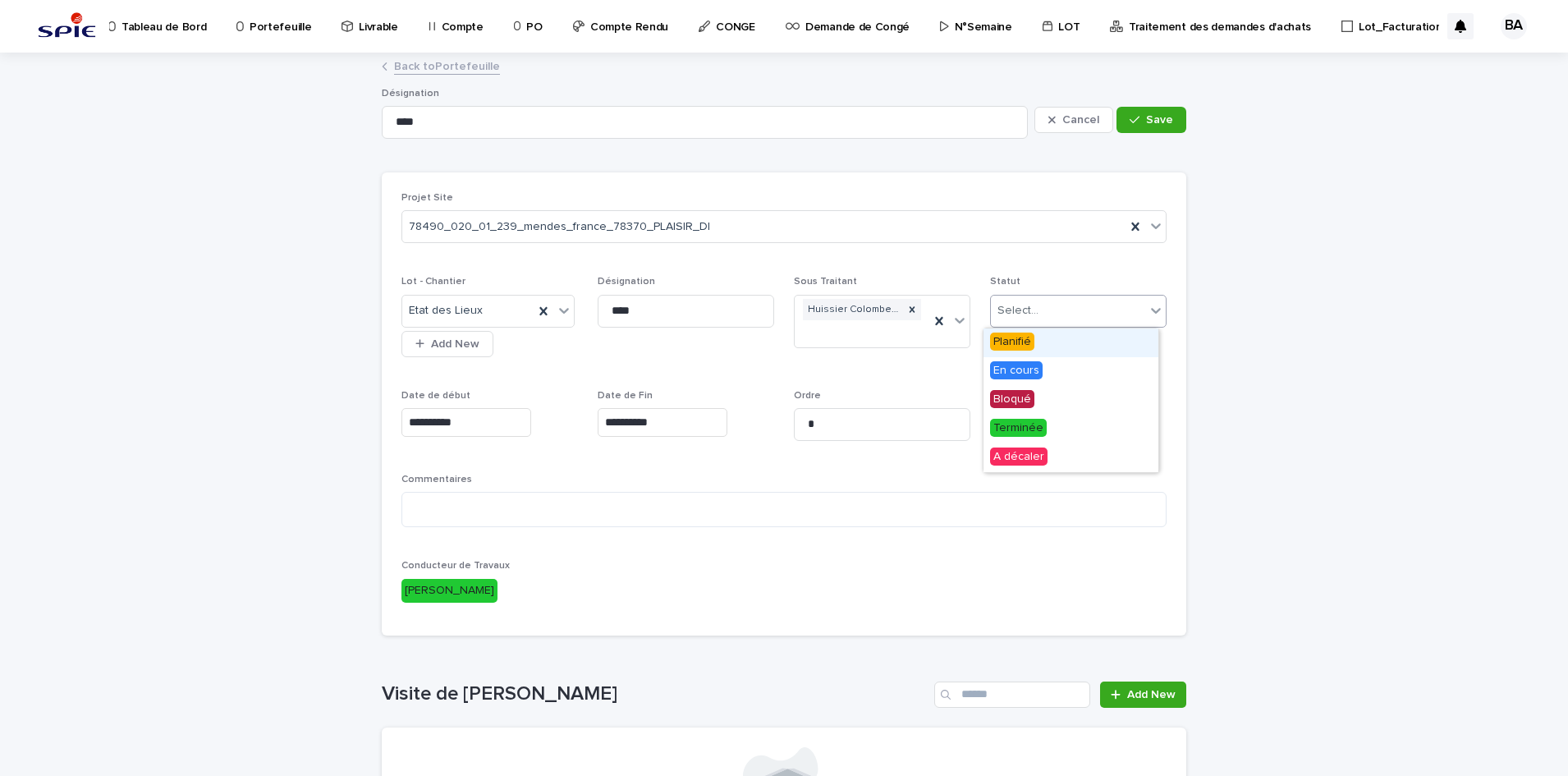
click at [1152, 311] on icon at bounding box center [1156, 310] width 16 height 16
click at [1077, 341] on div "Planifié" at bounding box center [1071, 343] width 175 height 29
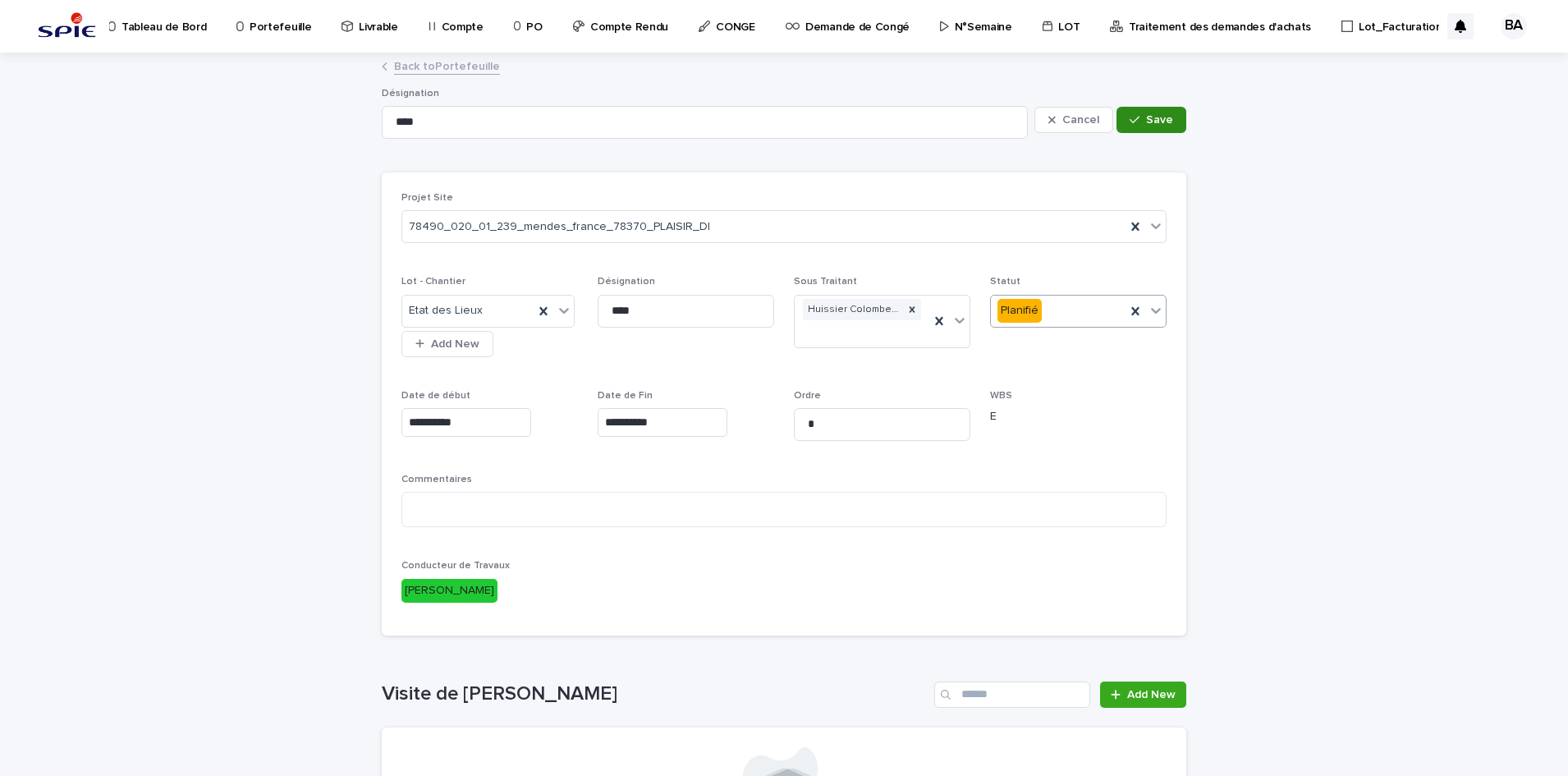
click at [1177, 117] on button "Save" at bounding box center [1151, 120] width 70 height 26
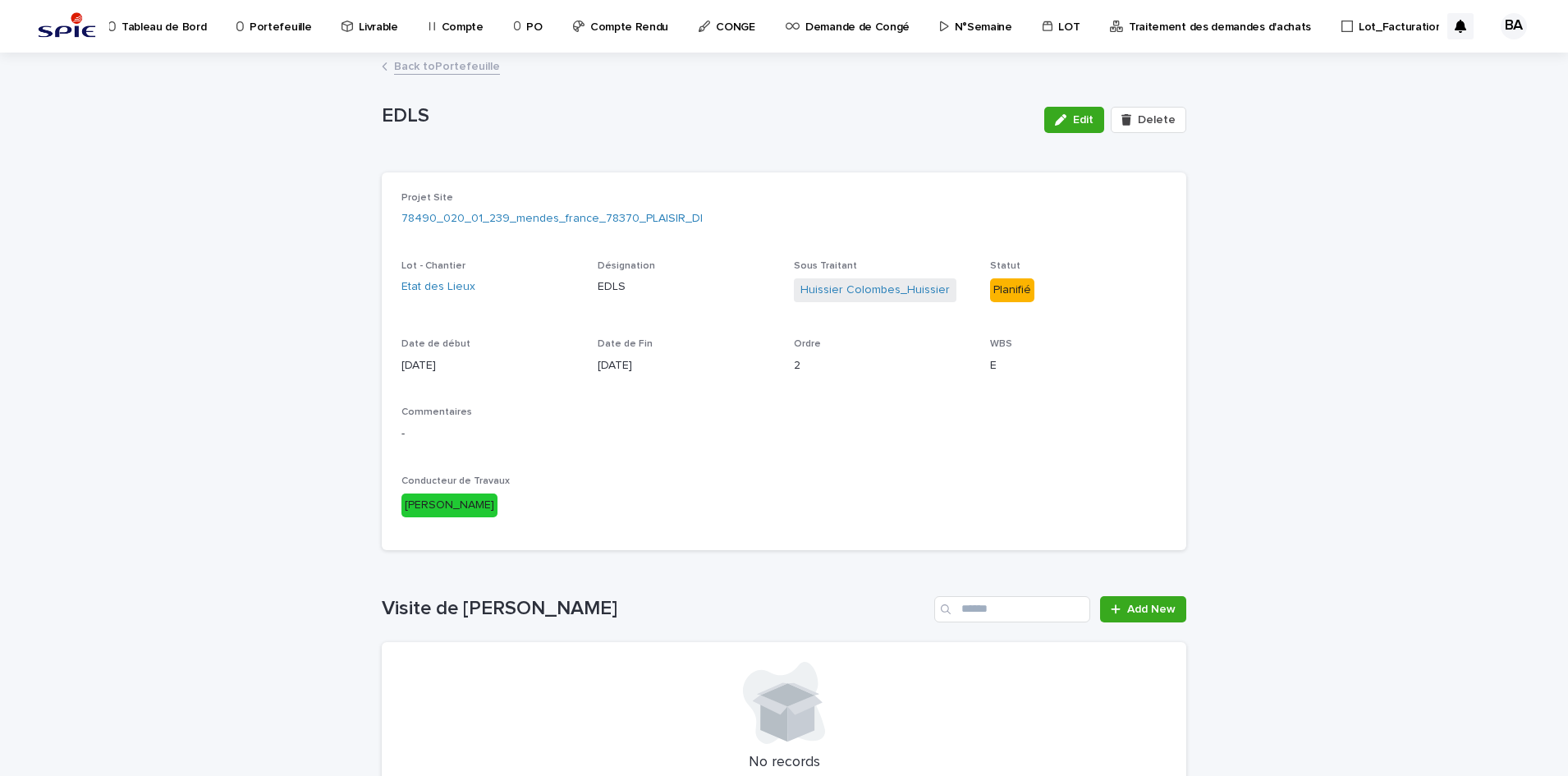
click at [424, 63] on link "Back to Portefeuille" at bounding box center [446, 65] width 106 height 19
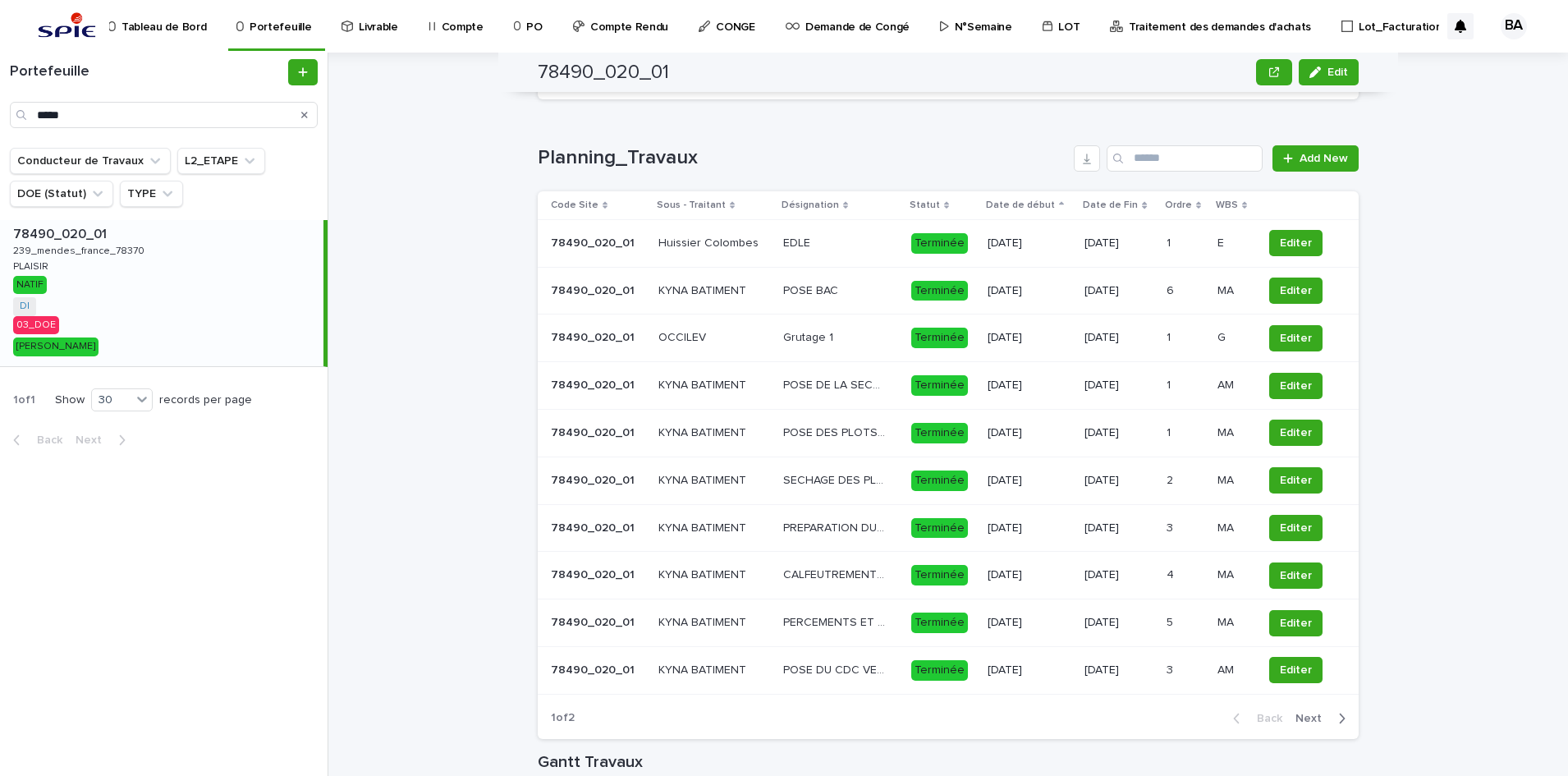
scroll to position [1436, 0]
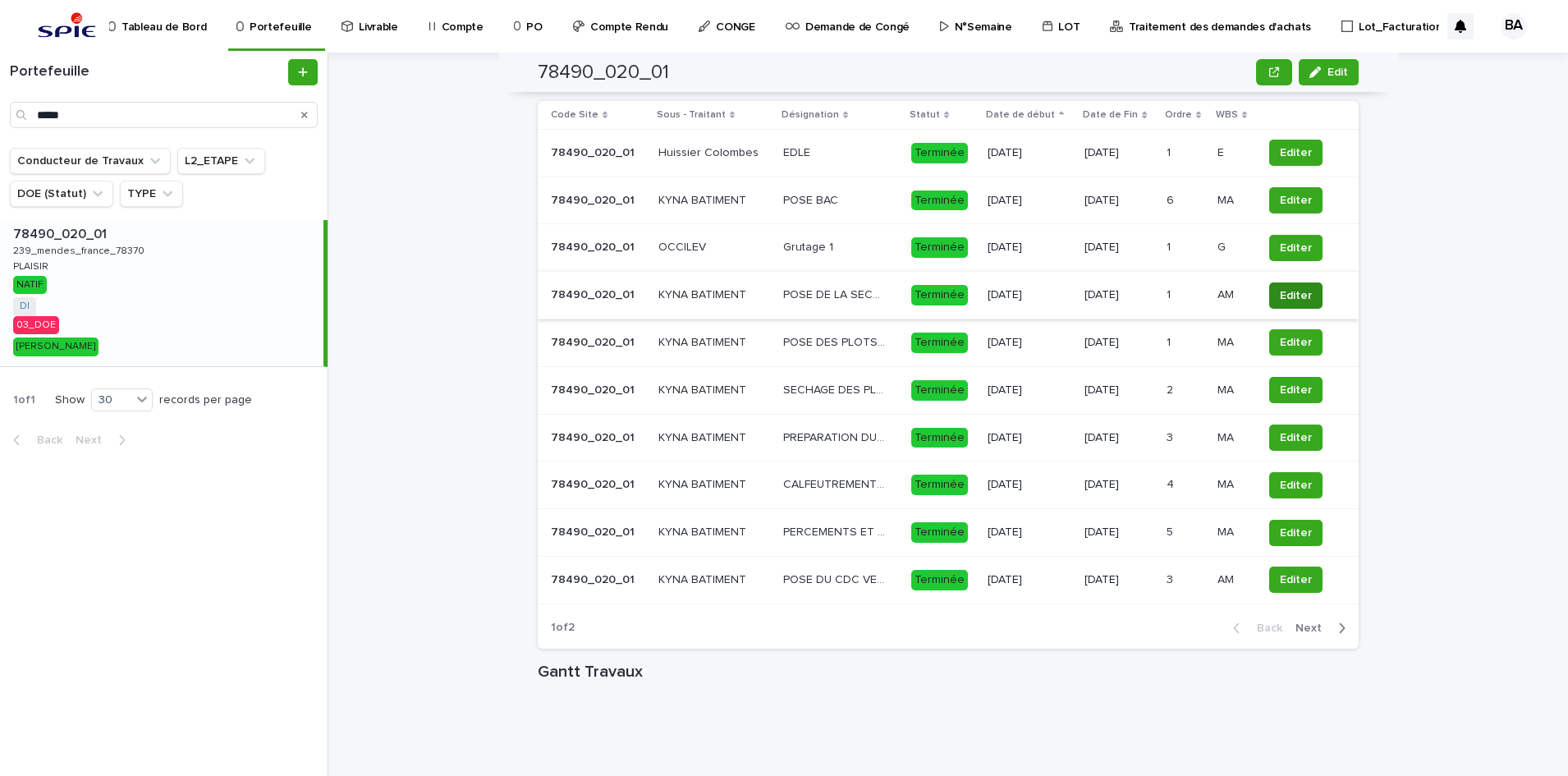
click at [1296, 296] on span "Editer" at bounding box center [1296, 295] width 32 height 16
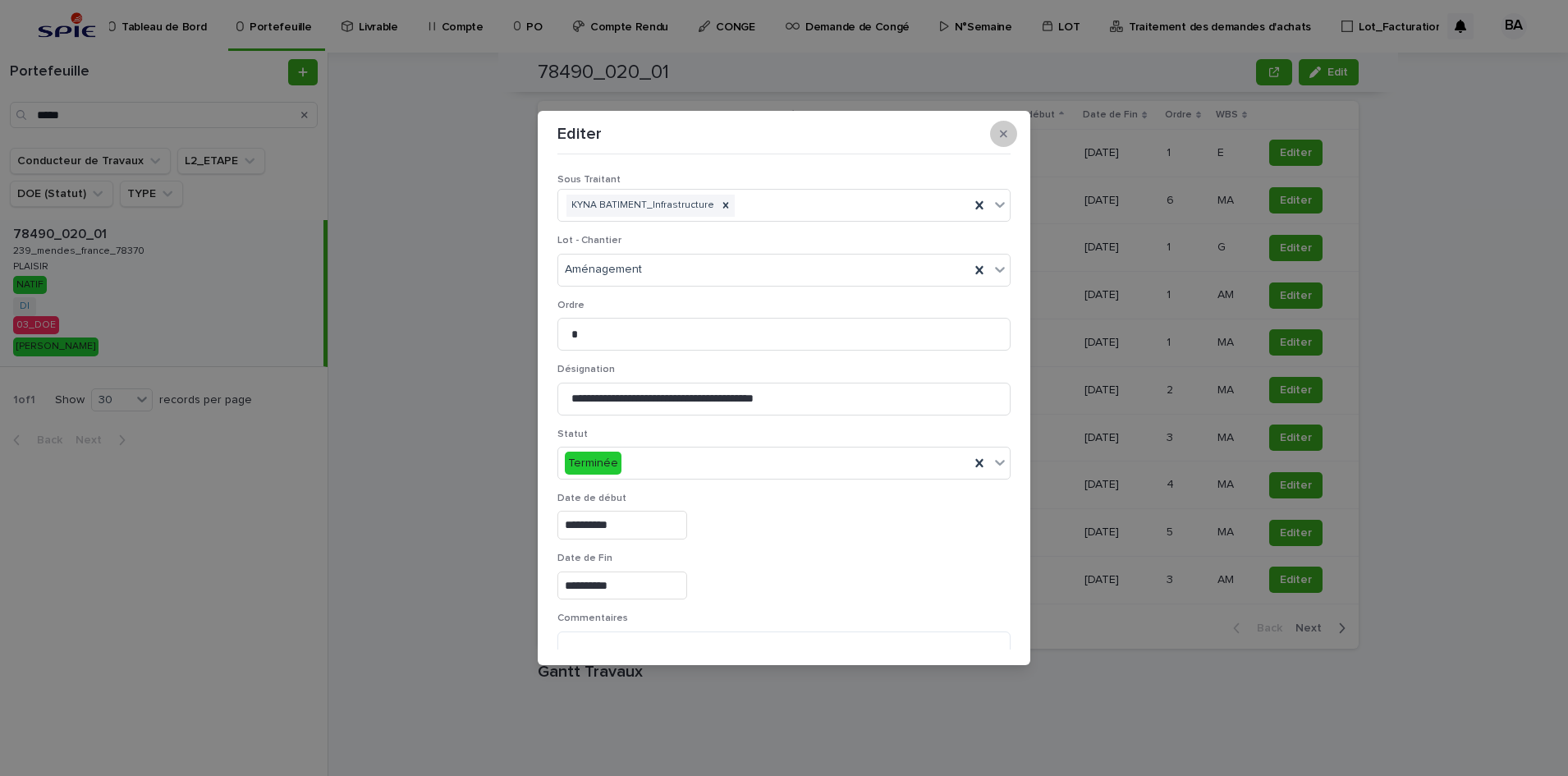
click at [1006, 133] on icon "button" at bounding box center [1003, 133] width 8 height 11
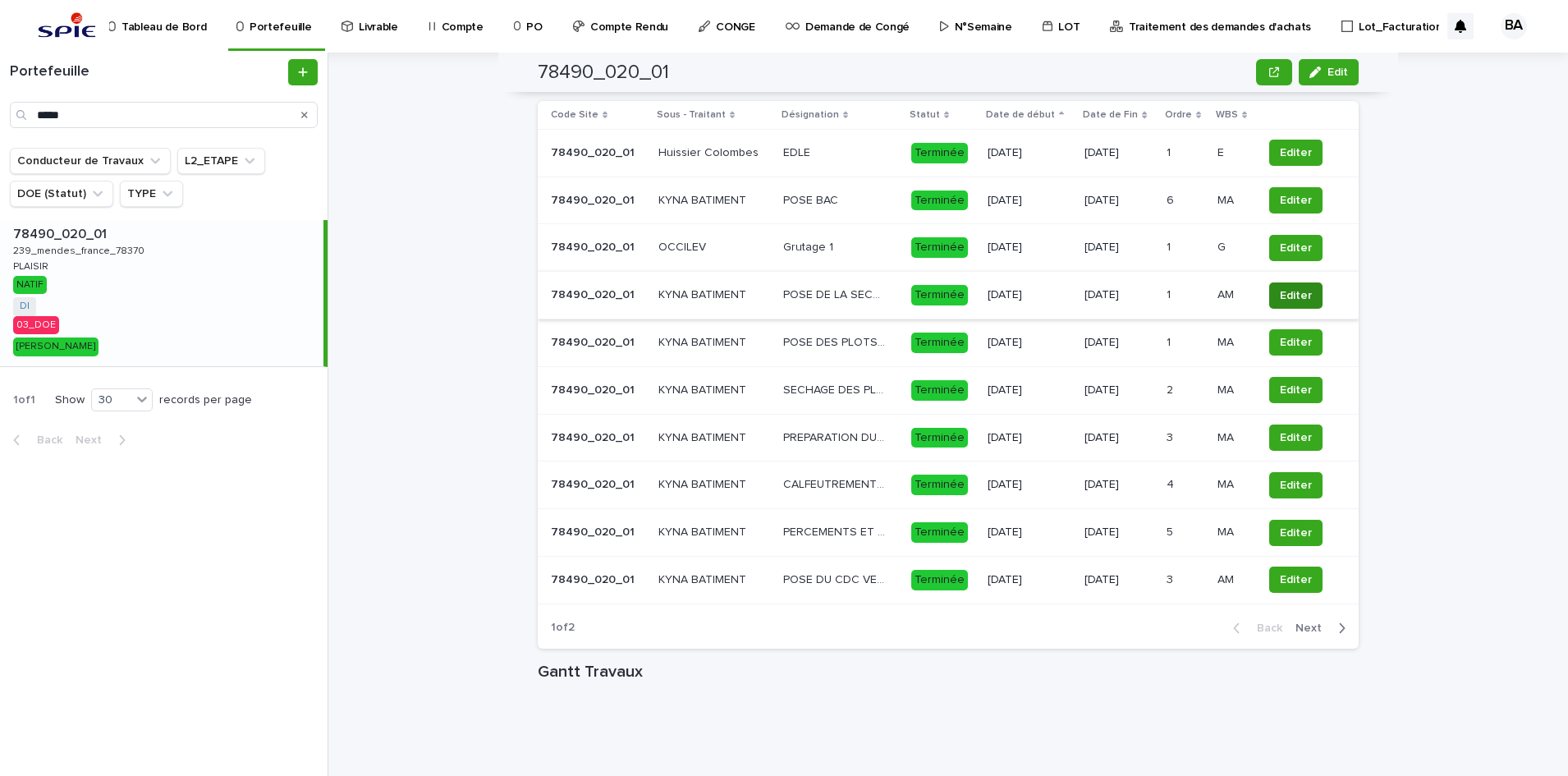
click at [1290, 292] on span "Editer" at bounding box center [1296, 295] width 32 height 16
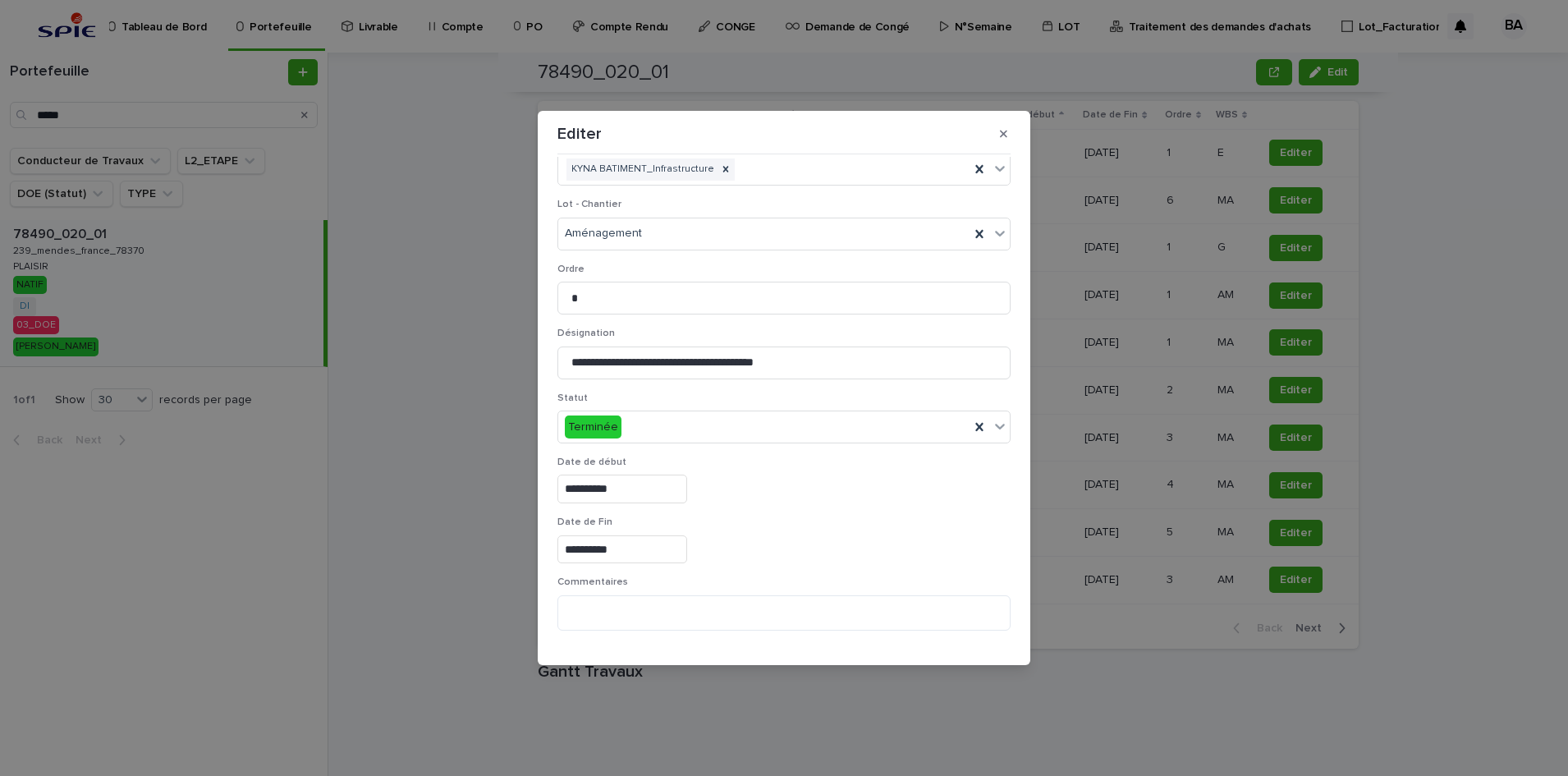
scroll to position [0, 0]
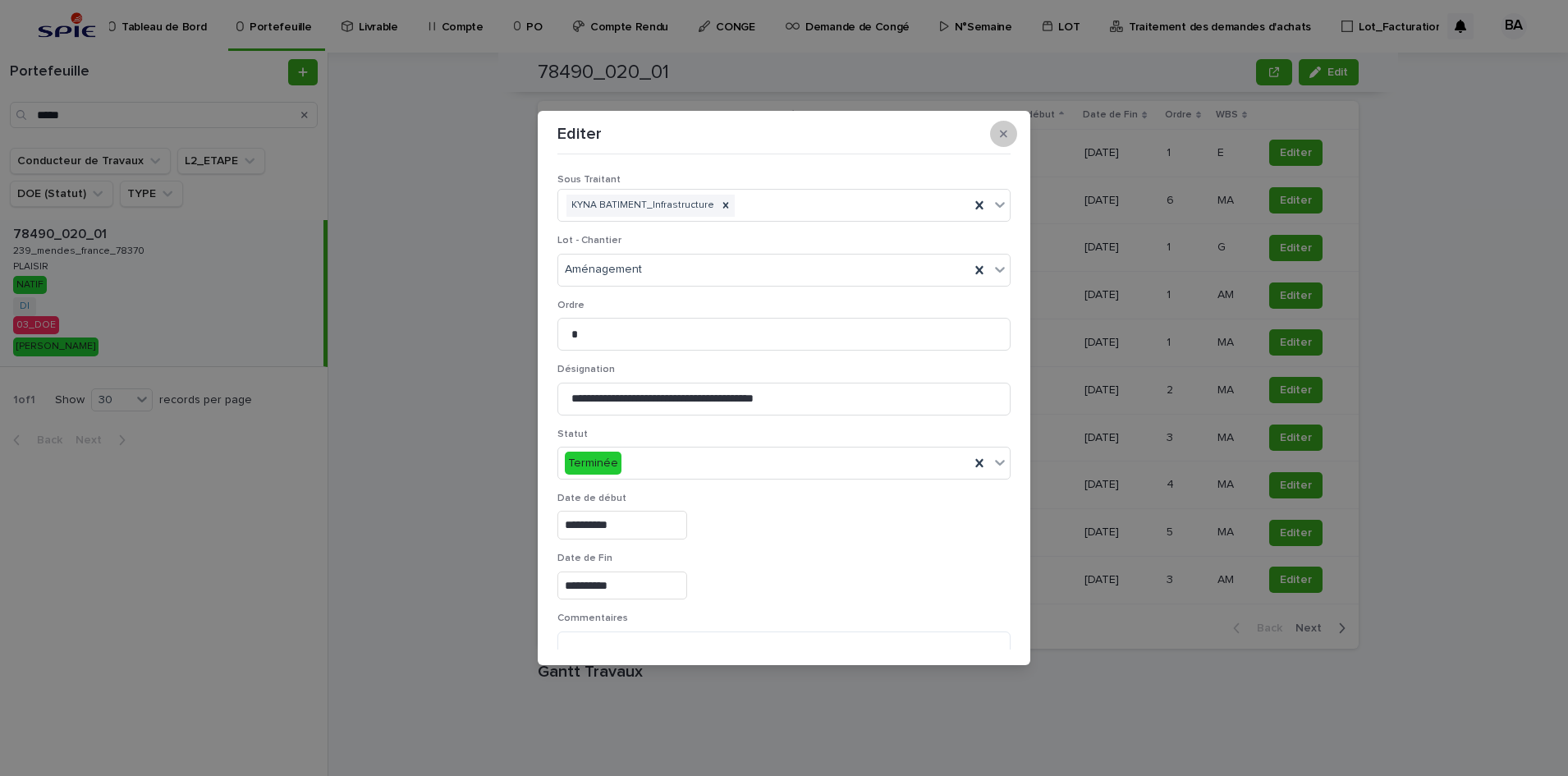
click at [1001, 130] on icon "button" at bounding box center [1003, 133] width 8 height 11
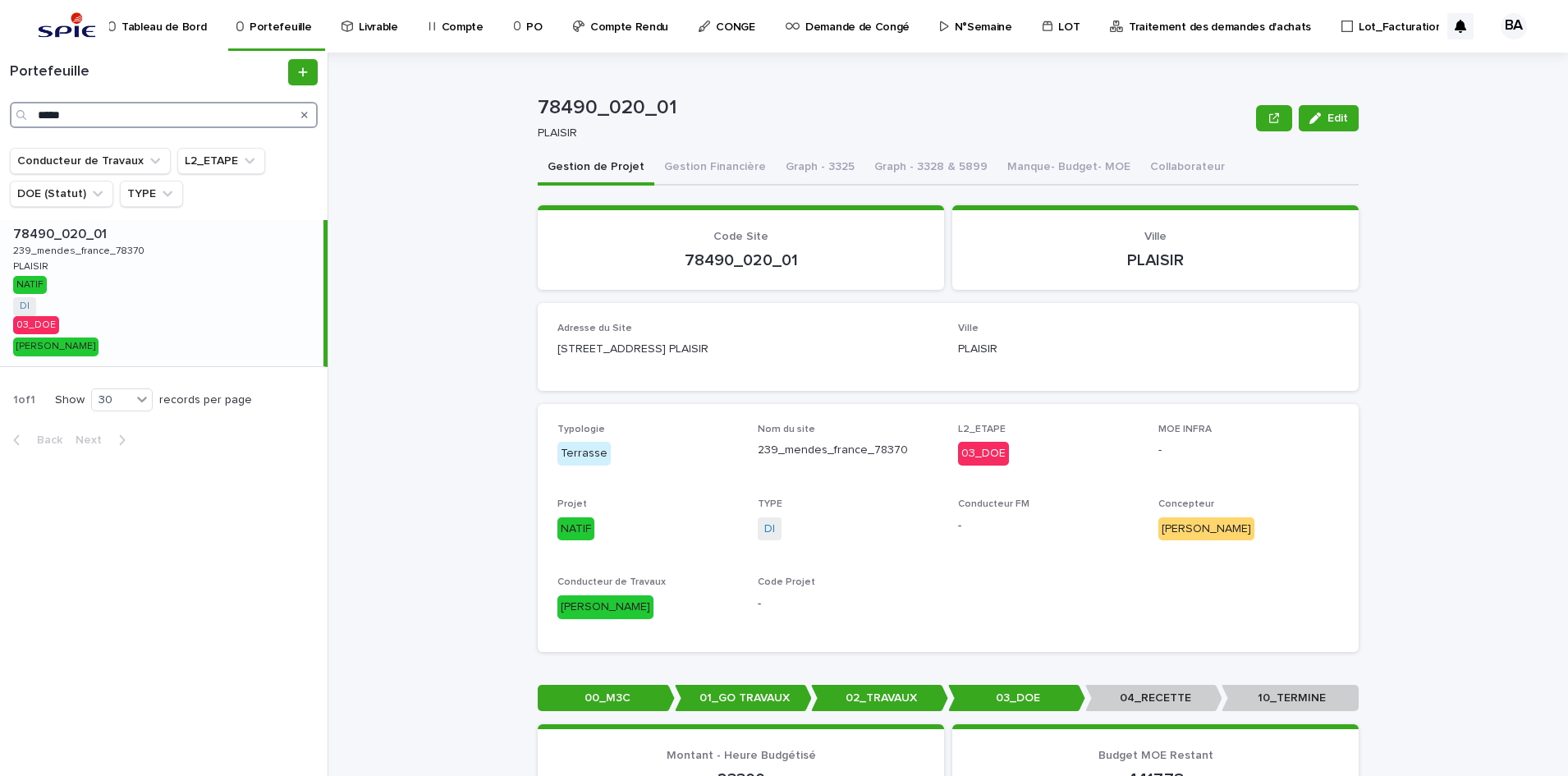
drag, startPoint x: 117, startPoint y: 111, endPoint x: -4, endPoint y: 92, distance: 122.5
click at [0, 92] on html "Tableau de Bord Portefeuille Livrable Compte PO Compte Rendu CONGE Demande de C…" at bounding box center [784, 388] width 1568 height 776
paste input "*******"
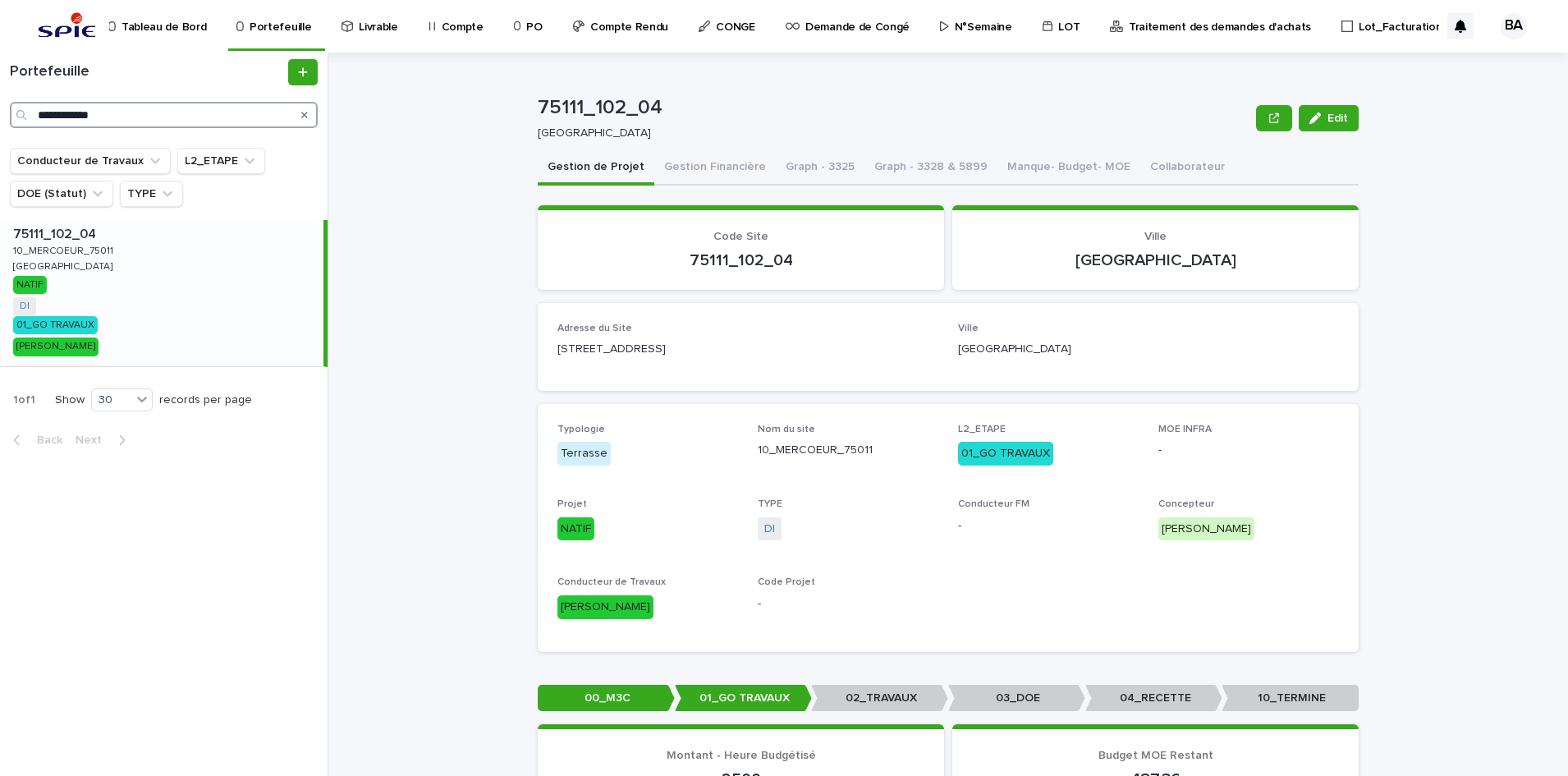
drag, startPoint x: 124, startPoint y: 114, endPoint x: -4, endPoint y: 101, distance: 128.7
click at [0, 101] on html "**********" at bounding box center [784, 388] width 1568 height 776
click at [152, 118] on input "**********" at bounding box center [163, 115] width 308 height 26
drag, startPoint x: 158, startPoint y: 118, endPoint x: -4, endPoint y: 98, distance: 163.2
click at [0, 98] on html "**********" at bounding box center [784, 388] width 1568 height 776
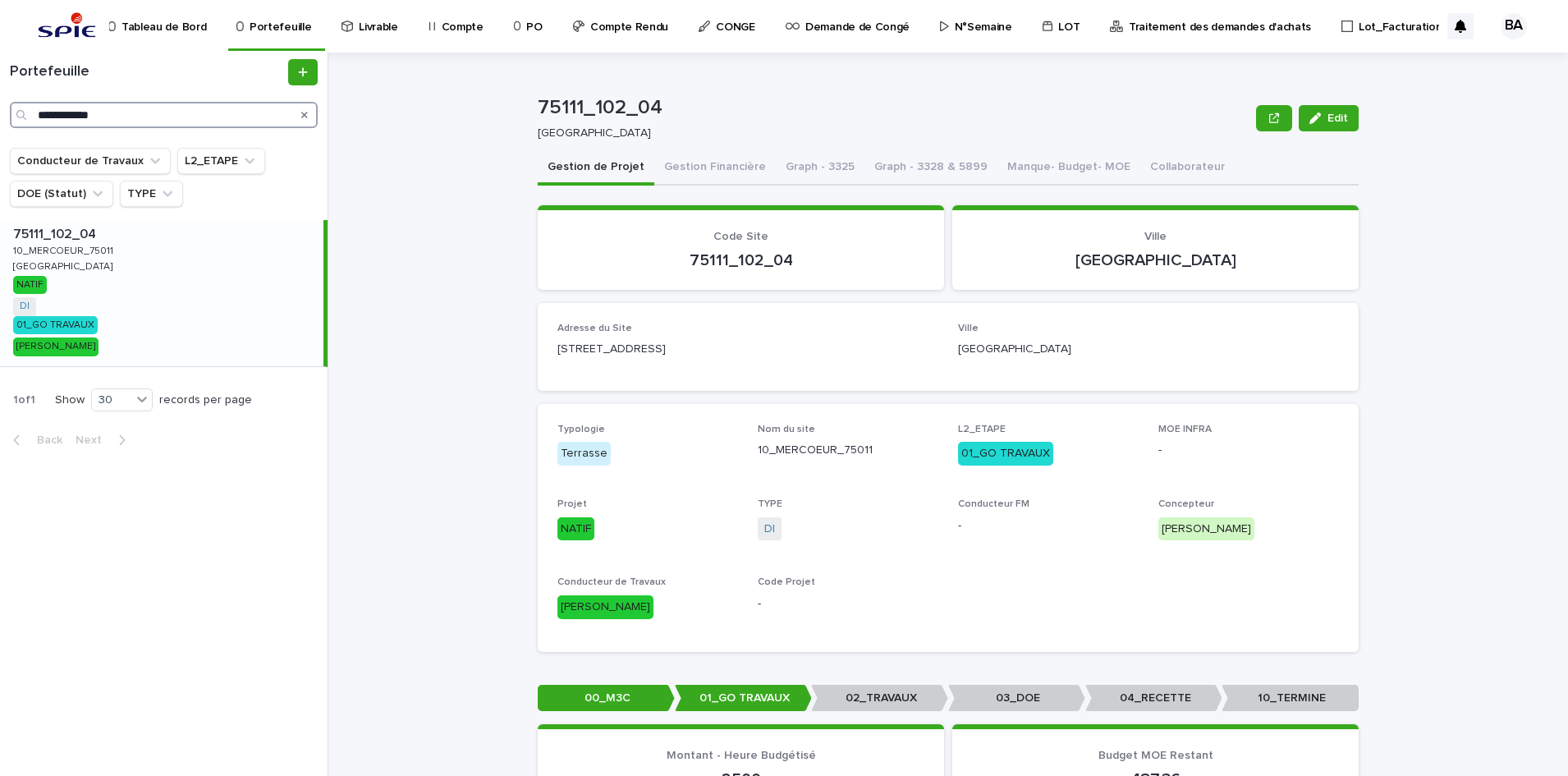
paste input "Search"
type input "**********"
click at [110, 287] on div "75105_037_03 75105_037_03 38BIS_HENRI-BARBUSSE_75005 38BIS_HENRI-[GEOGRAPHIC_DA…" at bounding box center [162, 293] width 323 height 147
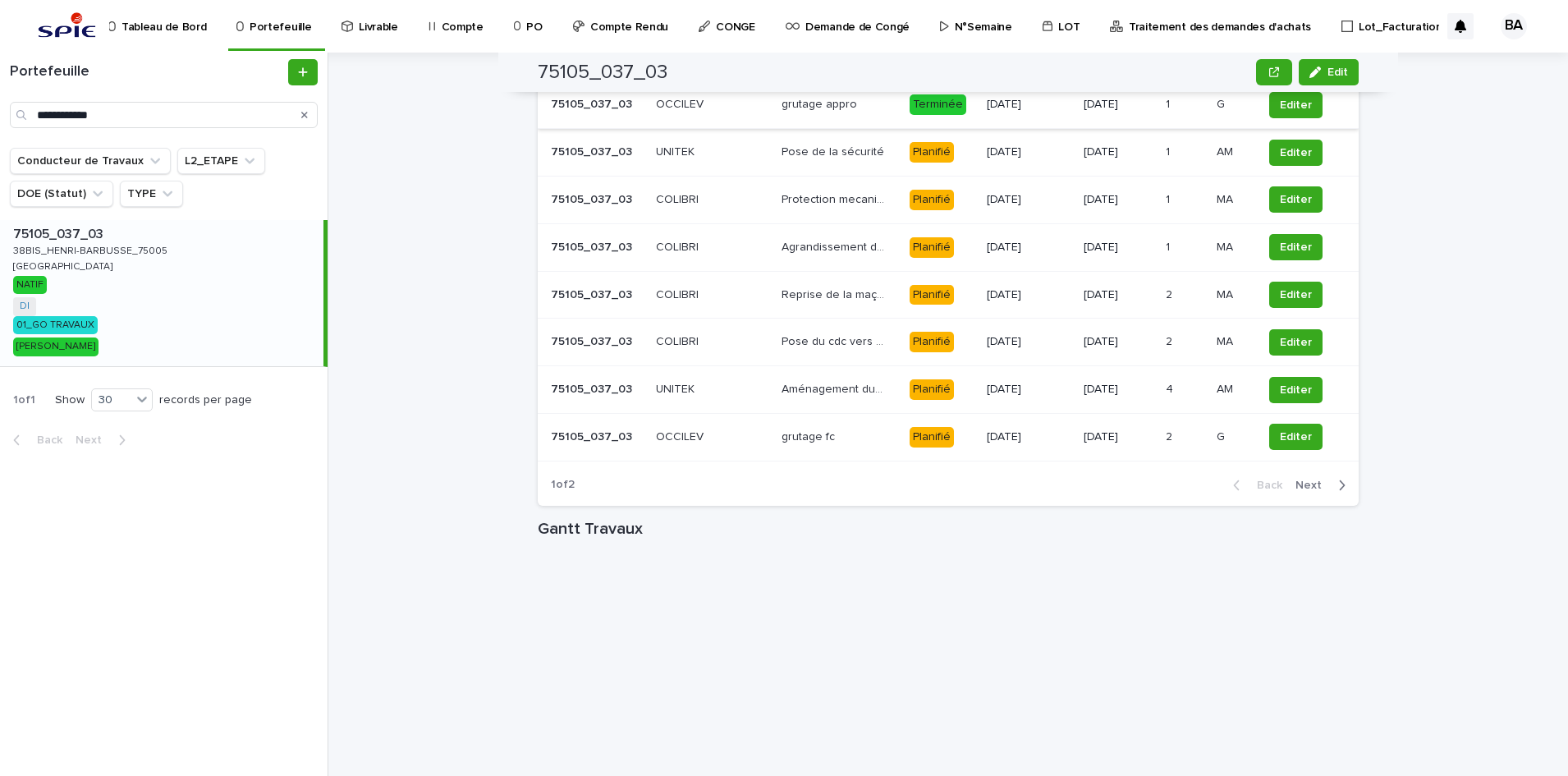
scroll to position [1271, 0]
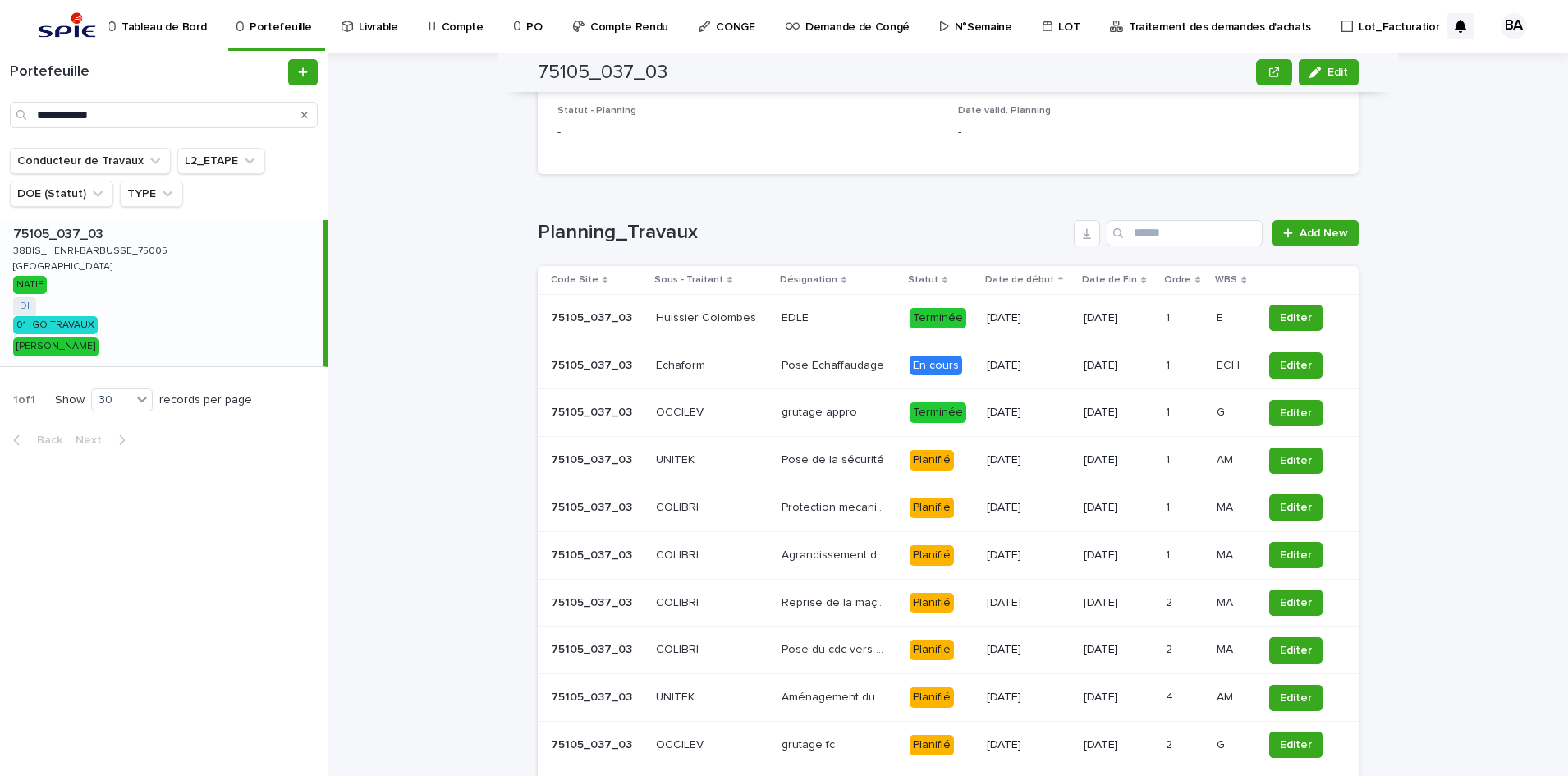
click at [1017, 426] on div "[DATE]" at bounding box center [1029, 412] width 85 height 27
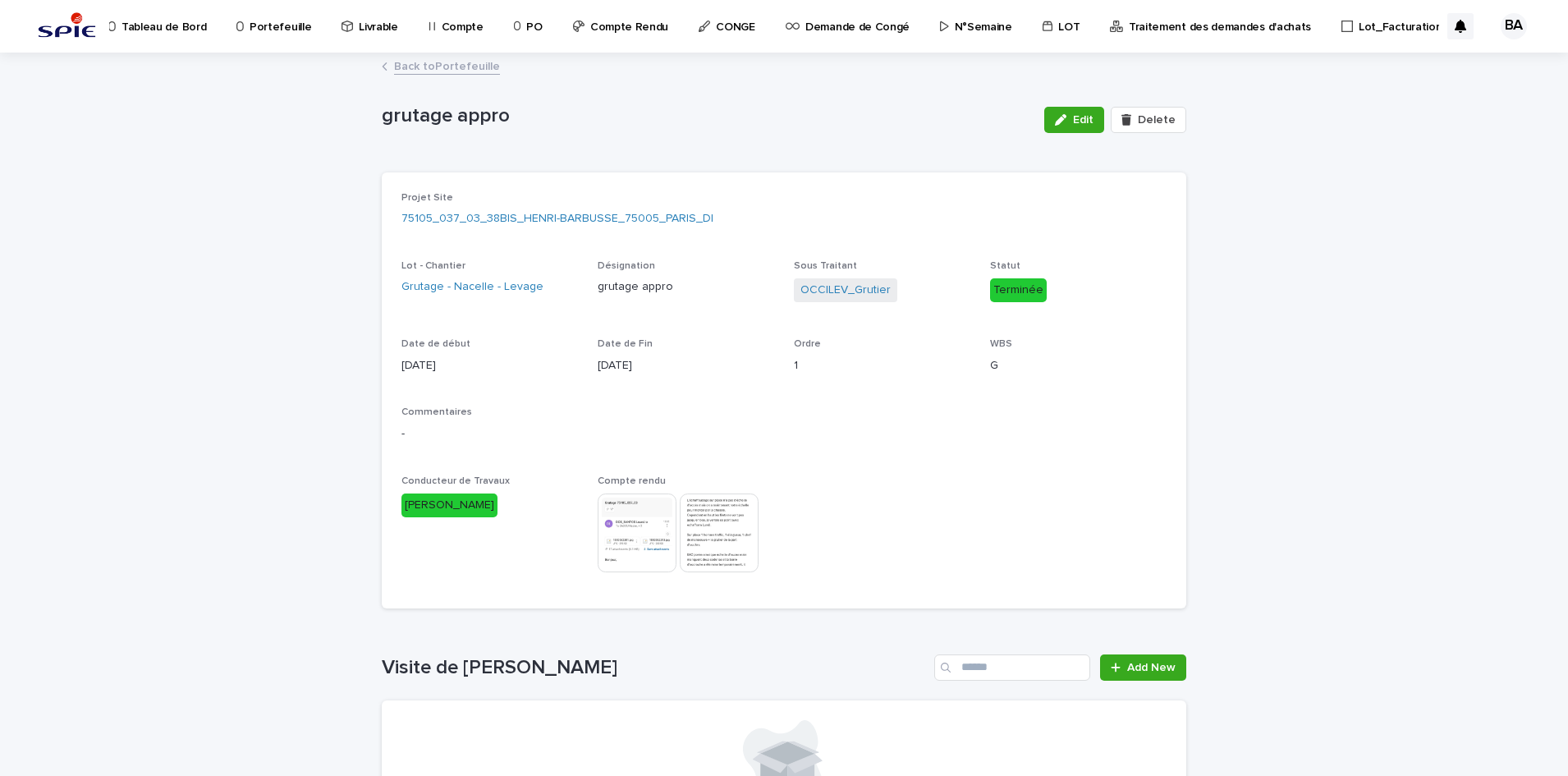
scroll to position [205, 0]
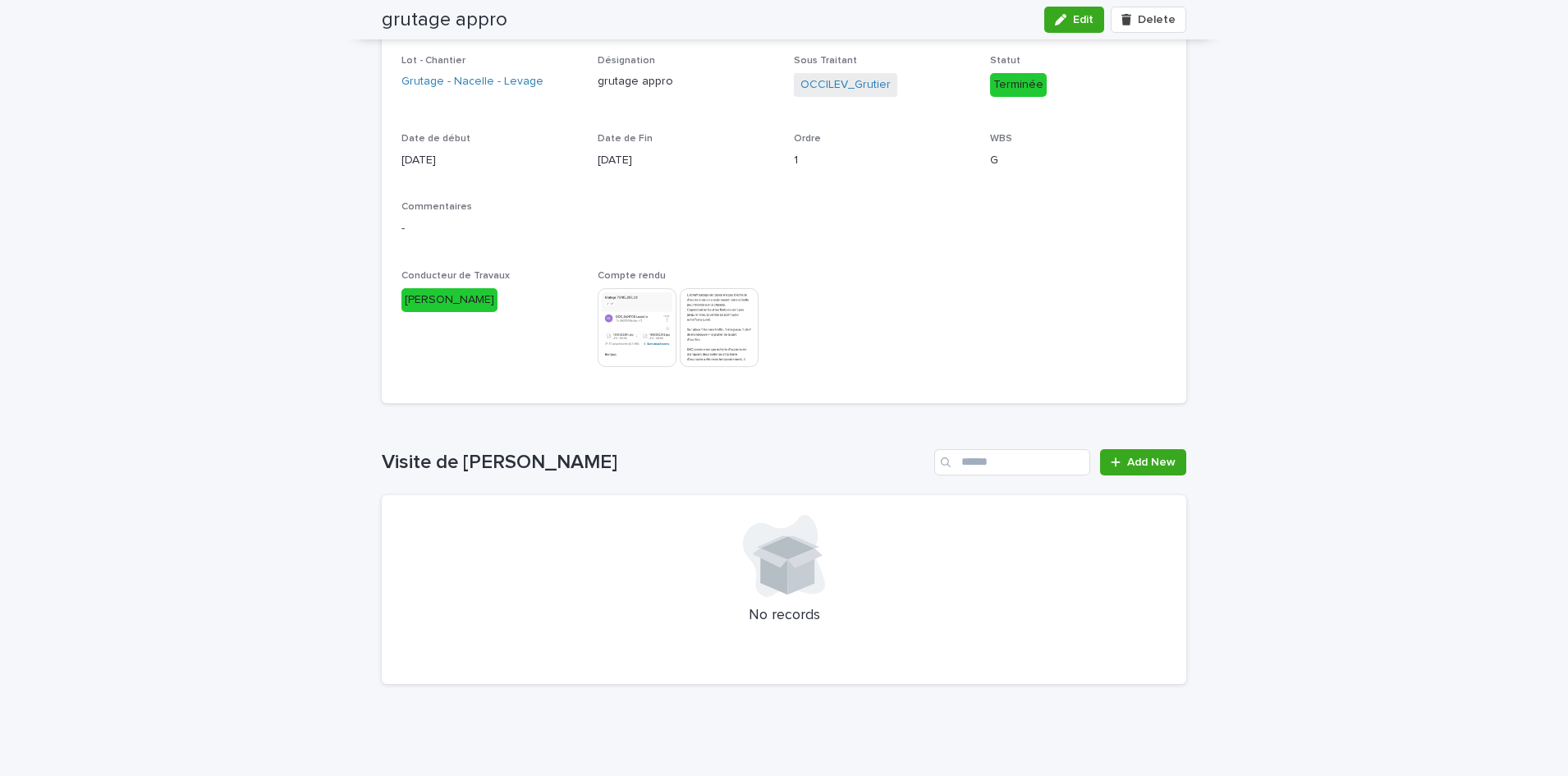
click at [738, 325] on img at bounding box center [719, 328] width 79 height 79
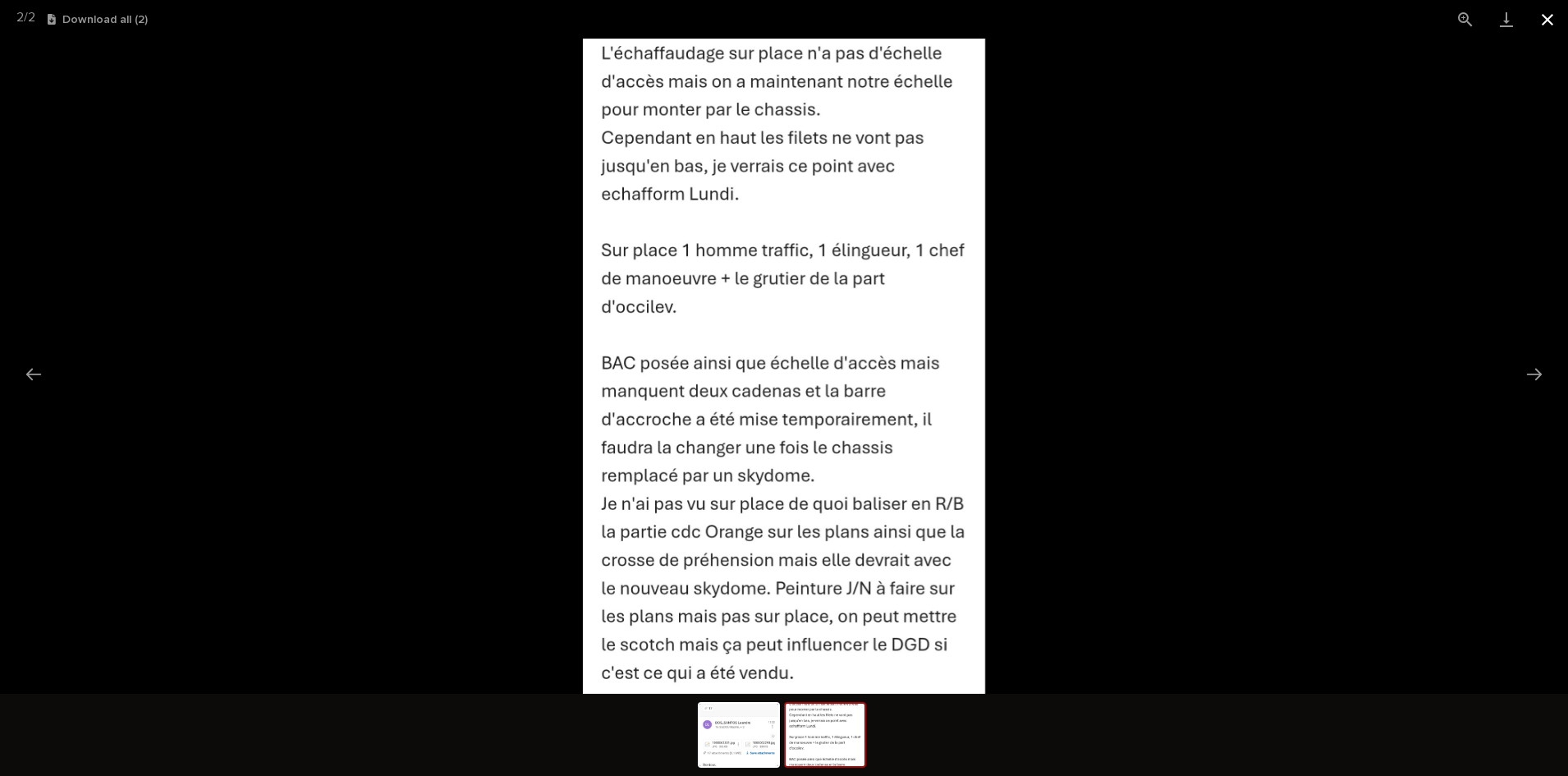
click at [1545, 23] on button "Close gallery" at bounding box center [1547, 19] width 41 height 39
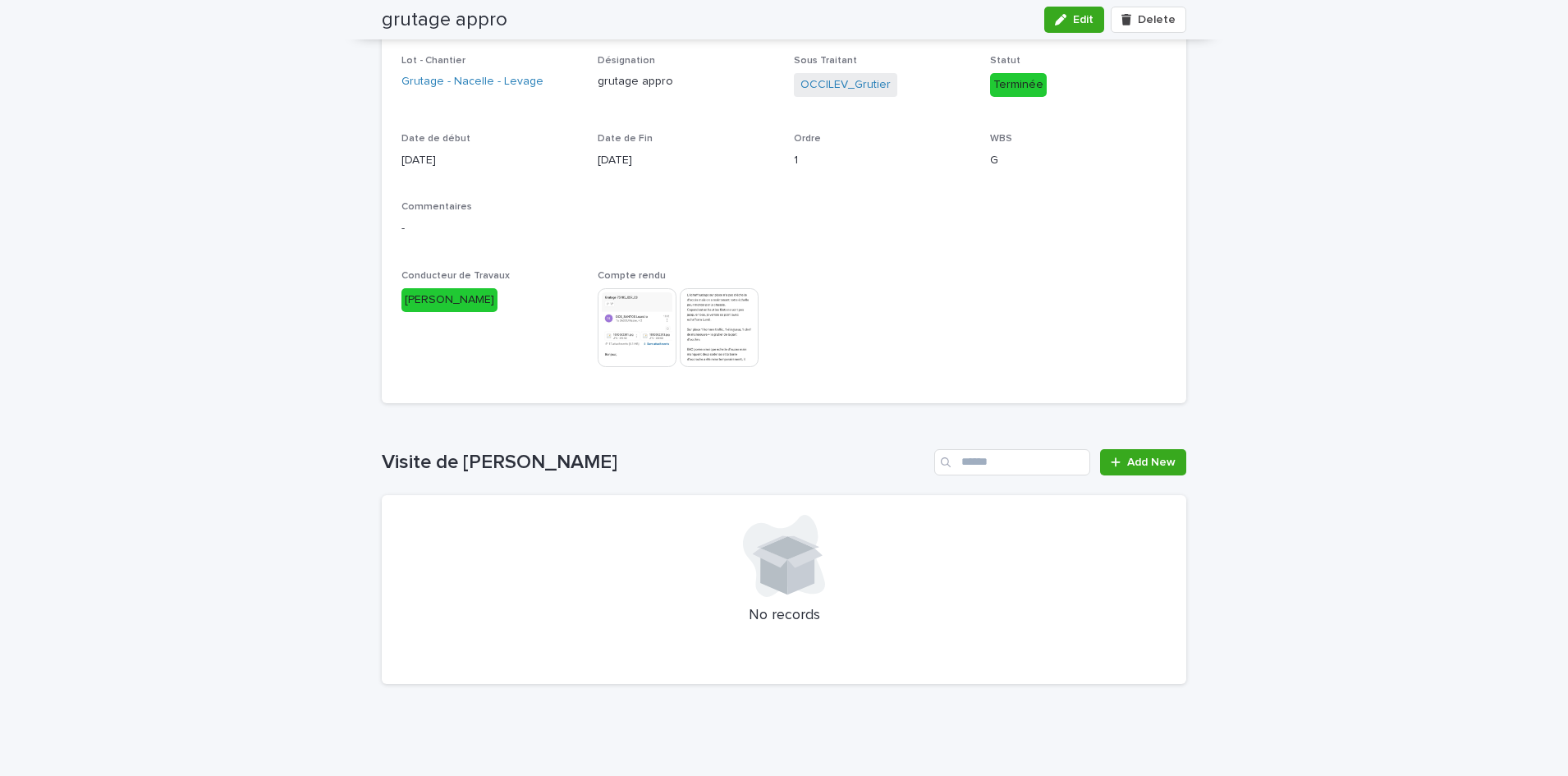
click at [637, 339] on img at bounding box center [637, 328] width 79 height 79
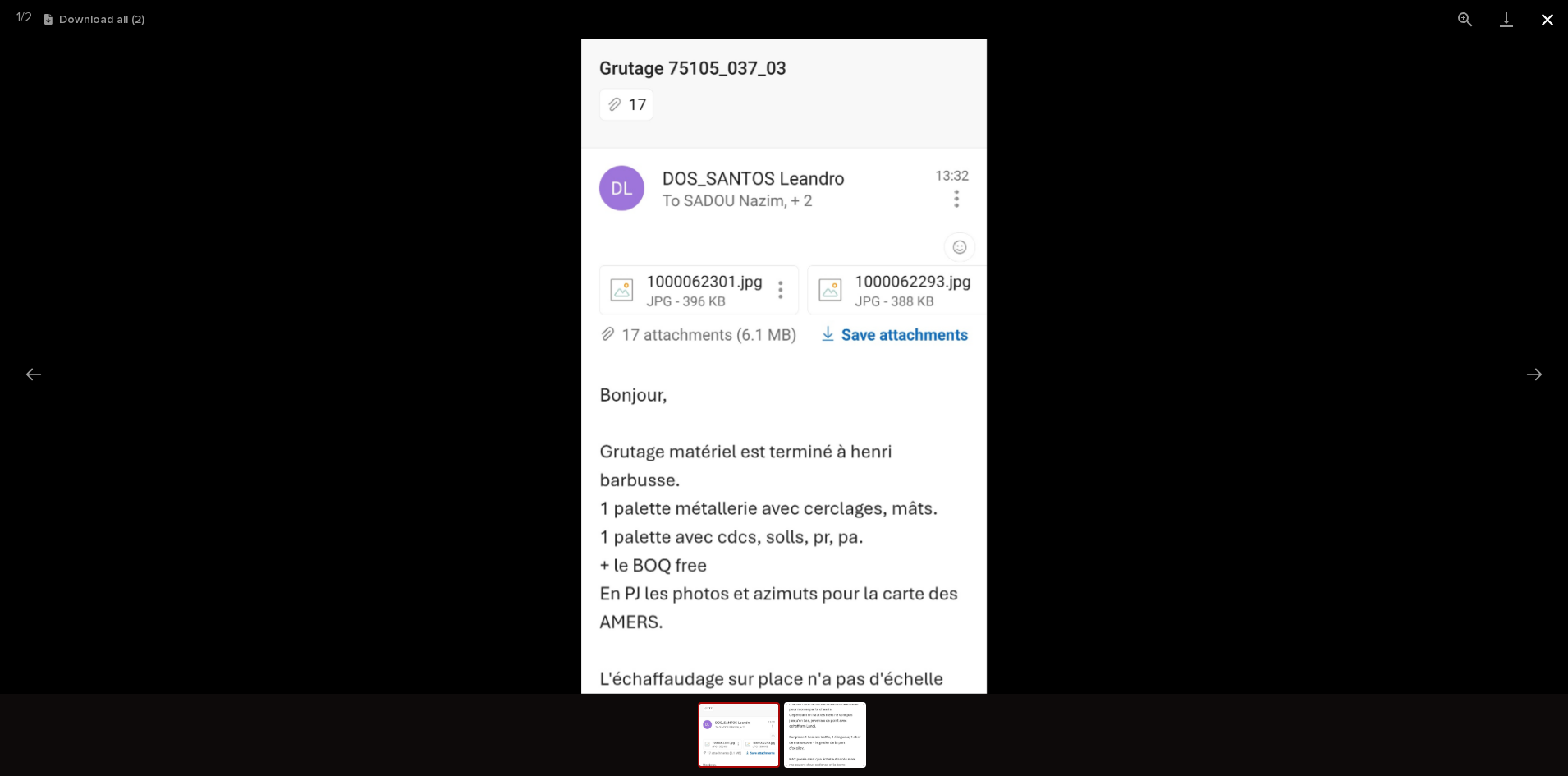
click at [1549, 16] on button "Close gallery" at bounding box center [1547, 19] width 41 height 39
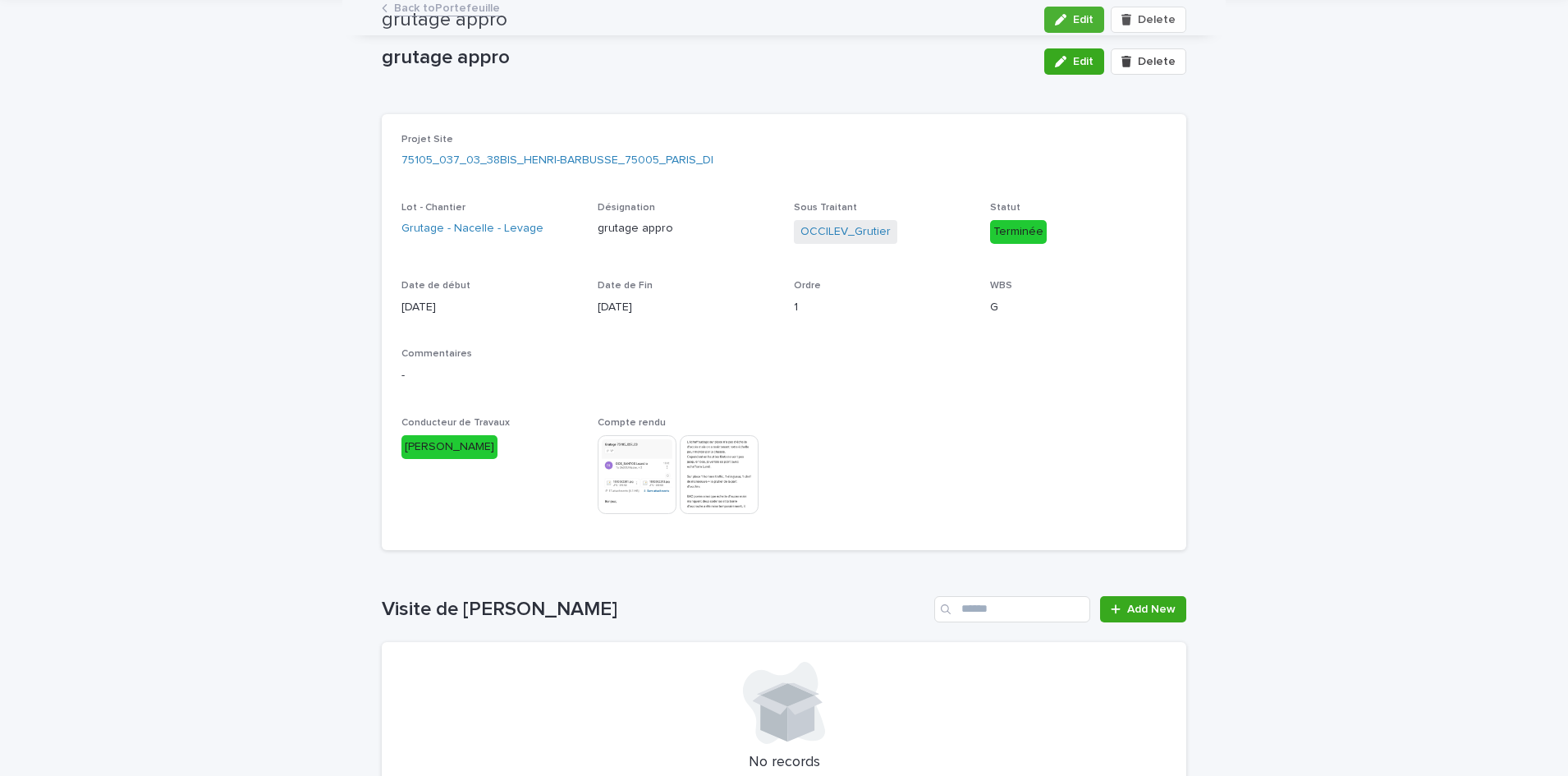
scroll to position [0, 0]
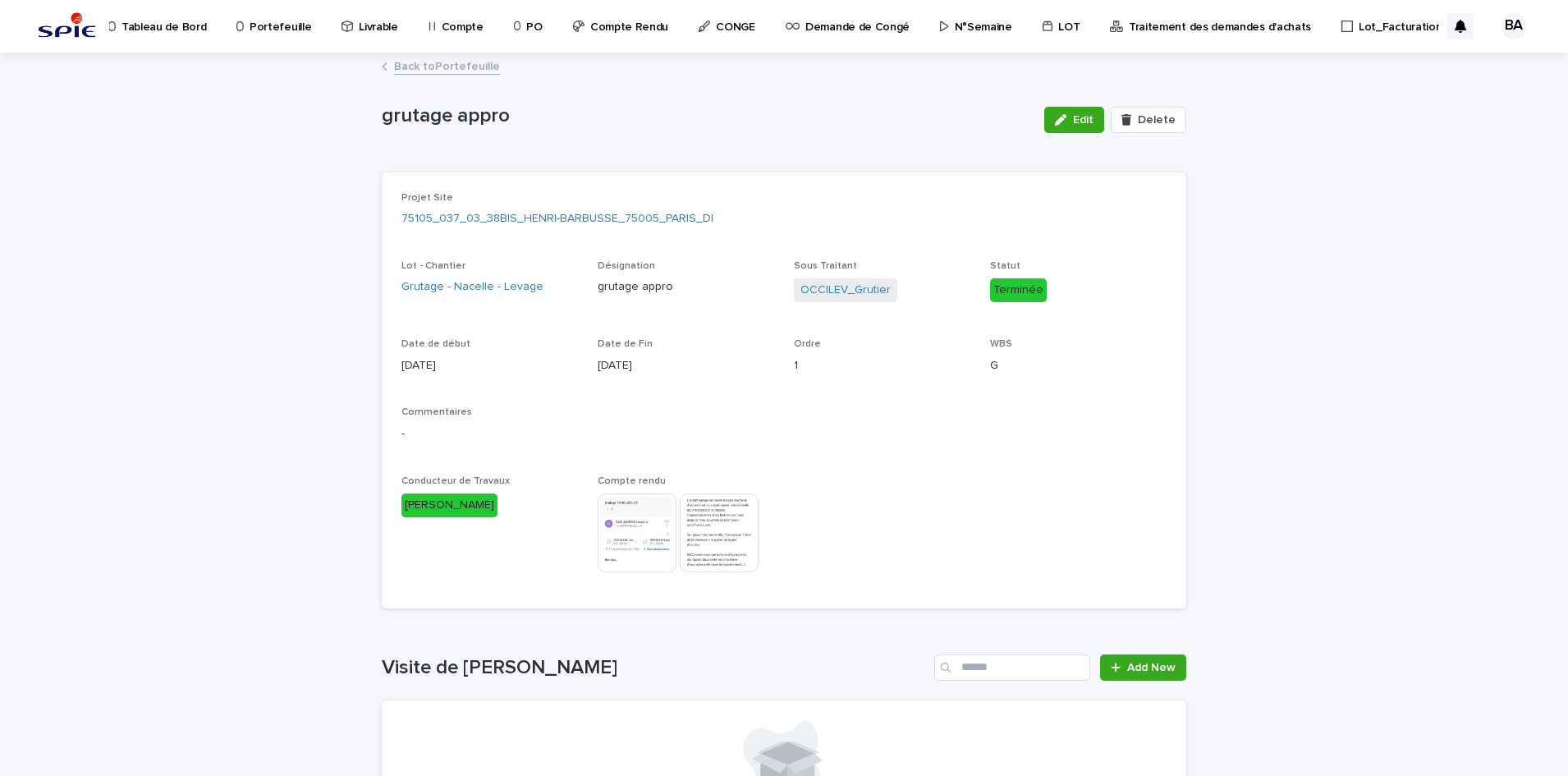
click at [477, 69] on link "Back to Portefeuille" at bounding box center [446, 65] width 106 height 19
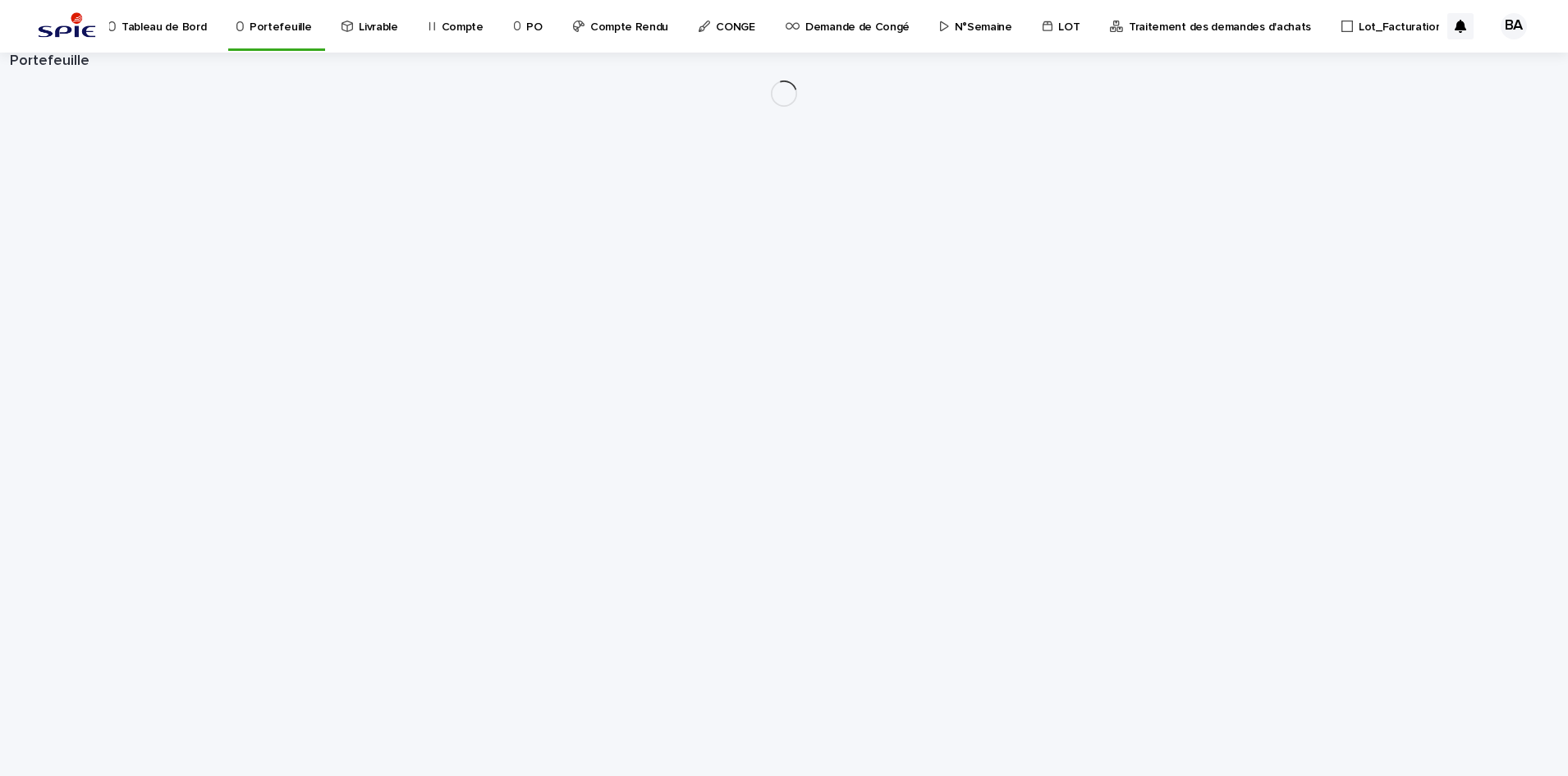
click at [1359, 30] on p "Lot_Facturation" at bounding box center [1400, 17] width 83 height 35
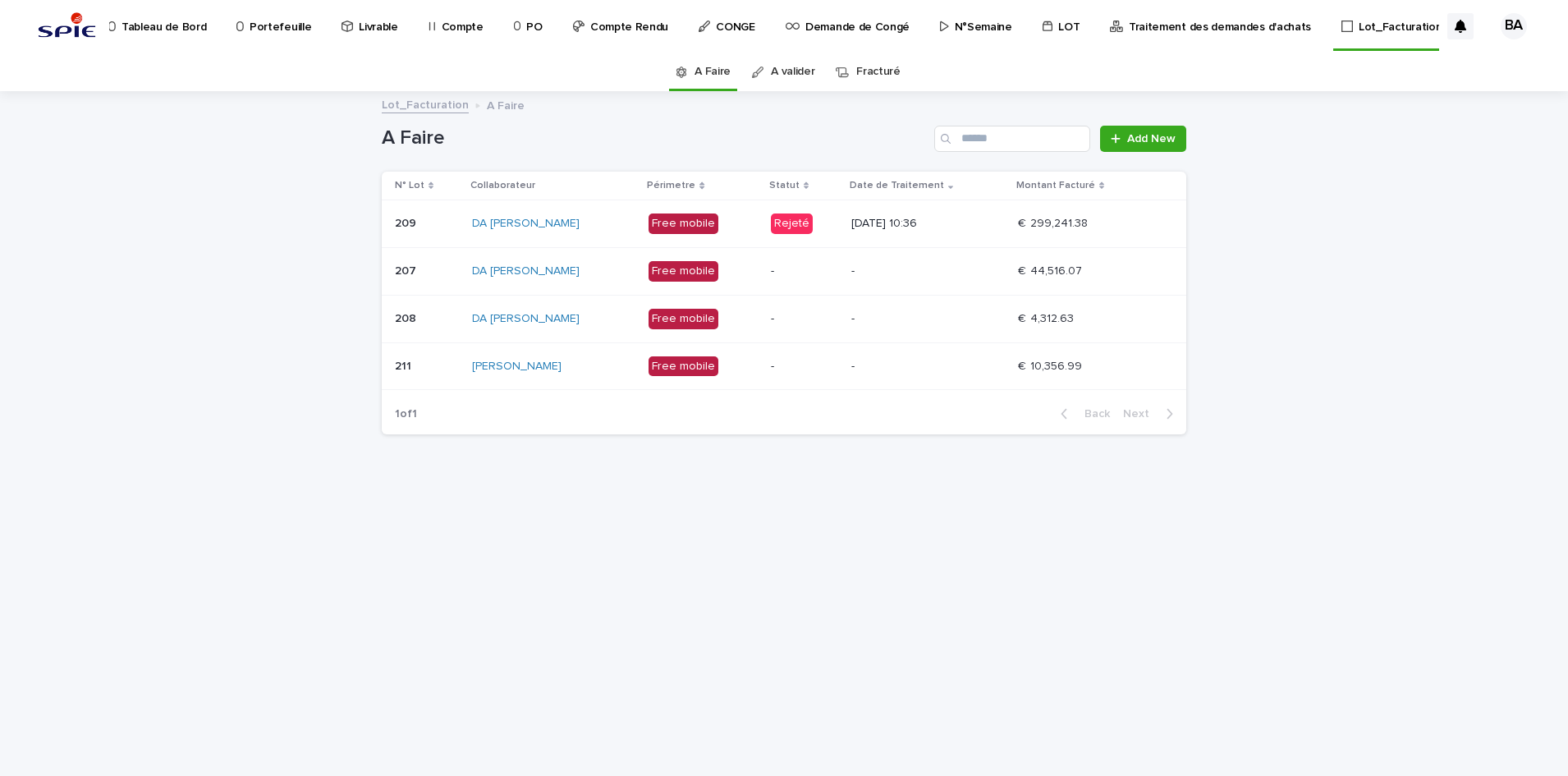
click at [990, 218] on p "22/07/2025 10:36" at bounding box center [927, 224] width 153 height 14
